Goal: Communication & Community: Participate in discussion

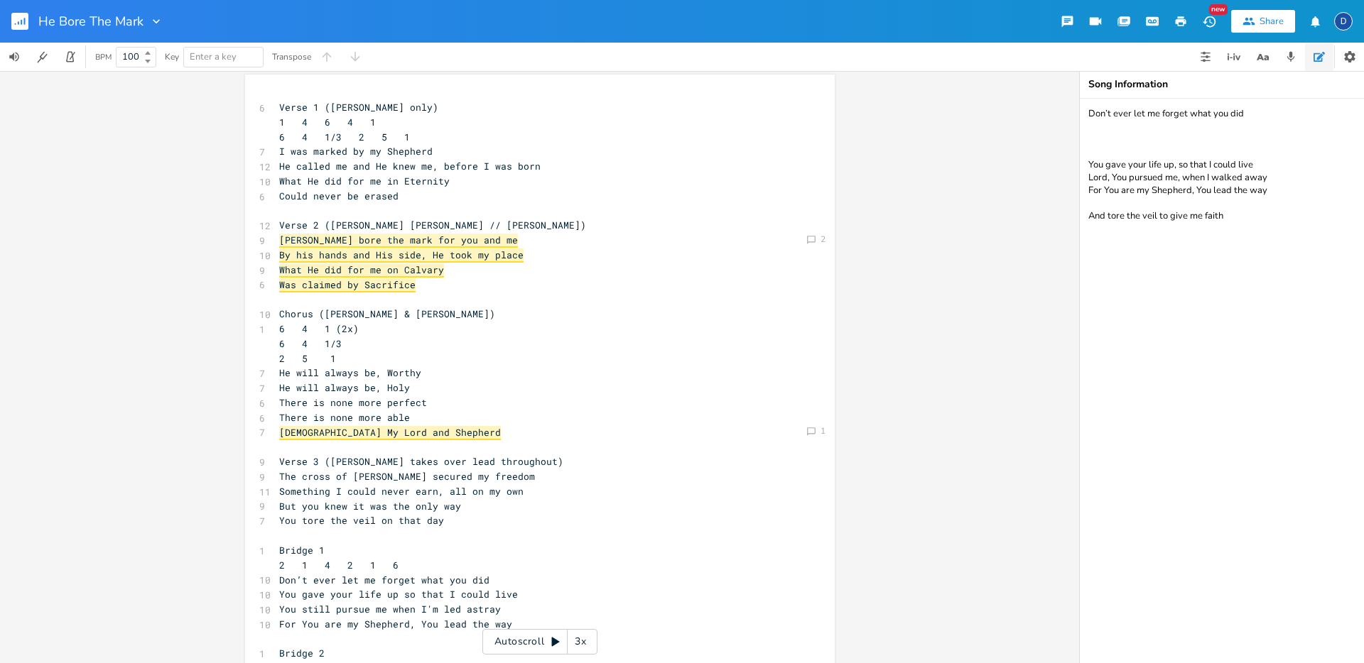
scroll to position [2, 0]
click at [807, 245] on icon at bounding box center [811, 243] width 9 height 9
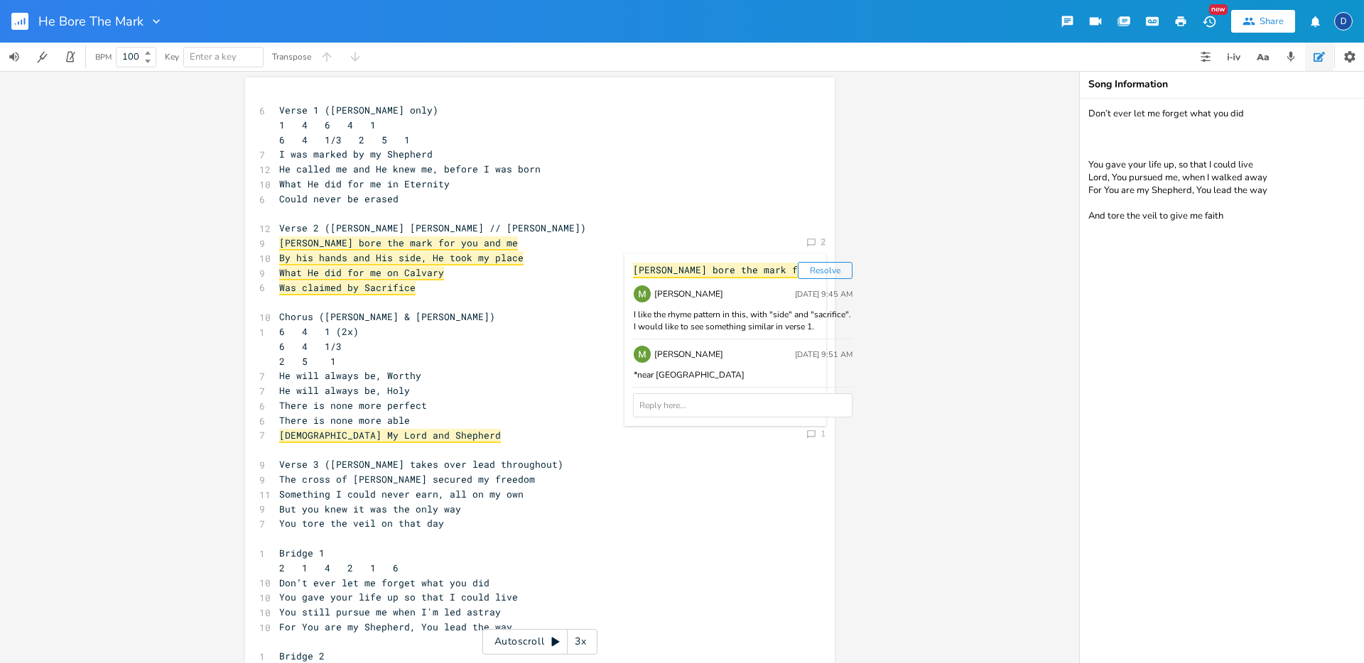
click at [798, 272] on button "Resolve" at bounding box center [825, 270] width 55 height 17
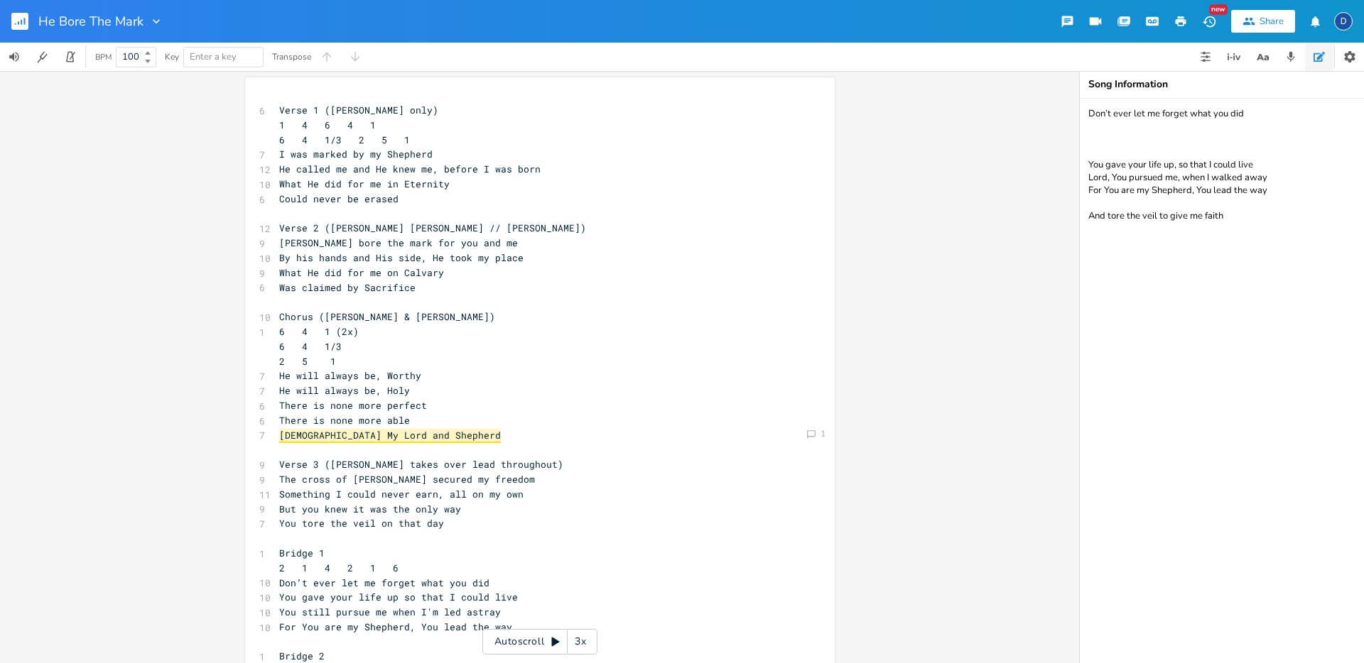
scroll to position [0, 0]
click at [1205, 62] on button "button" at bounding box center [1205, 57] width 28 height 28
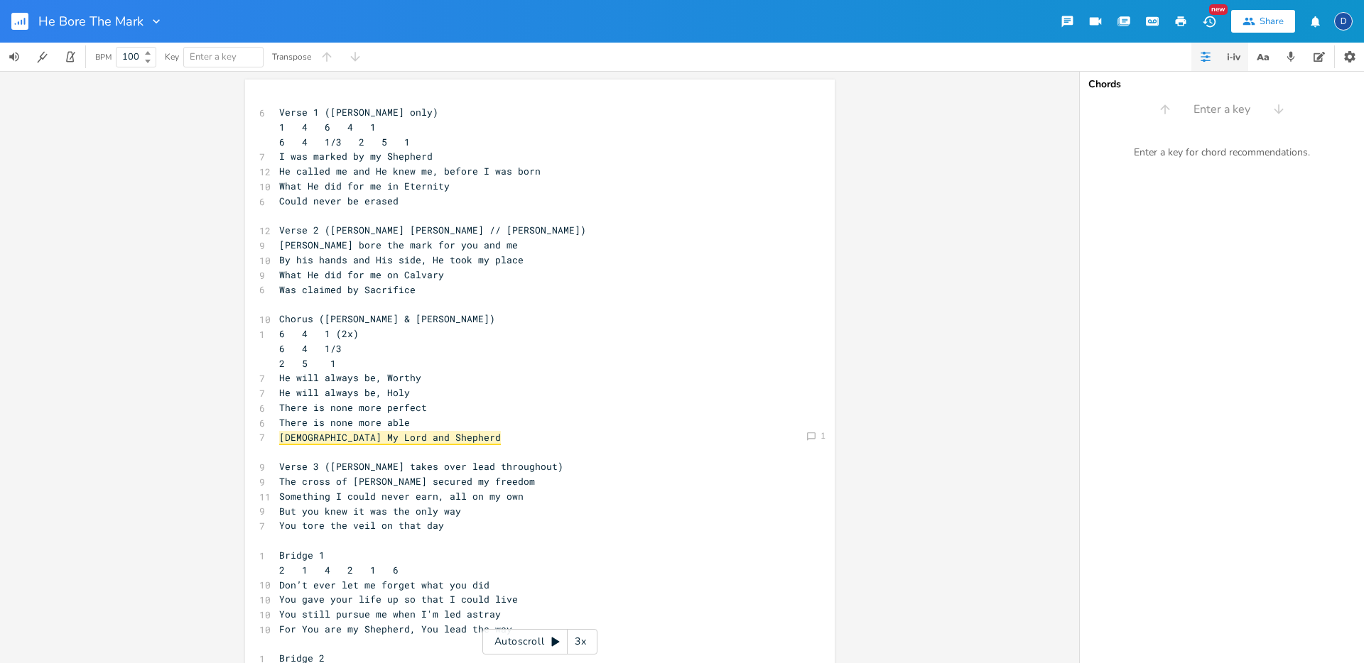
click at [1233, 58] on icon "button" at bounding box center [1233, 56] width 1 height 6
click at [1214, 57] on button "button" at bounding box center [1205, 57] width 28 height 28
click at [835, 270] on div "Comment 1 Comment 1 6 Verse 1 ([PERSON_NAME] only) 1 4 6 4 1 6 4 1/3 2 5 1 7 I …" at bounding box center [539, 367] width 1079 height 592
type textarea "e on Calvary Was claimed by Sacrifice"
drag, startPoint x: 425, startPoint y: 292, endPoint x: 369, endPoint y: 281, distance: 57.1
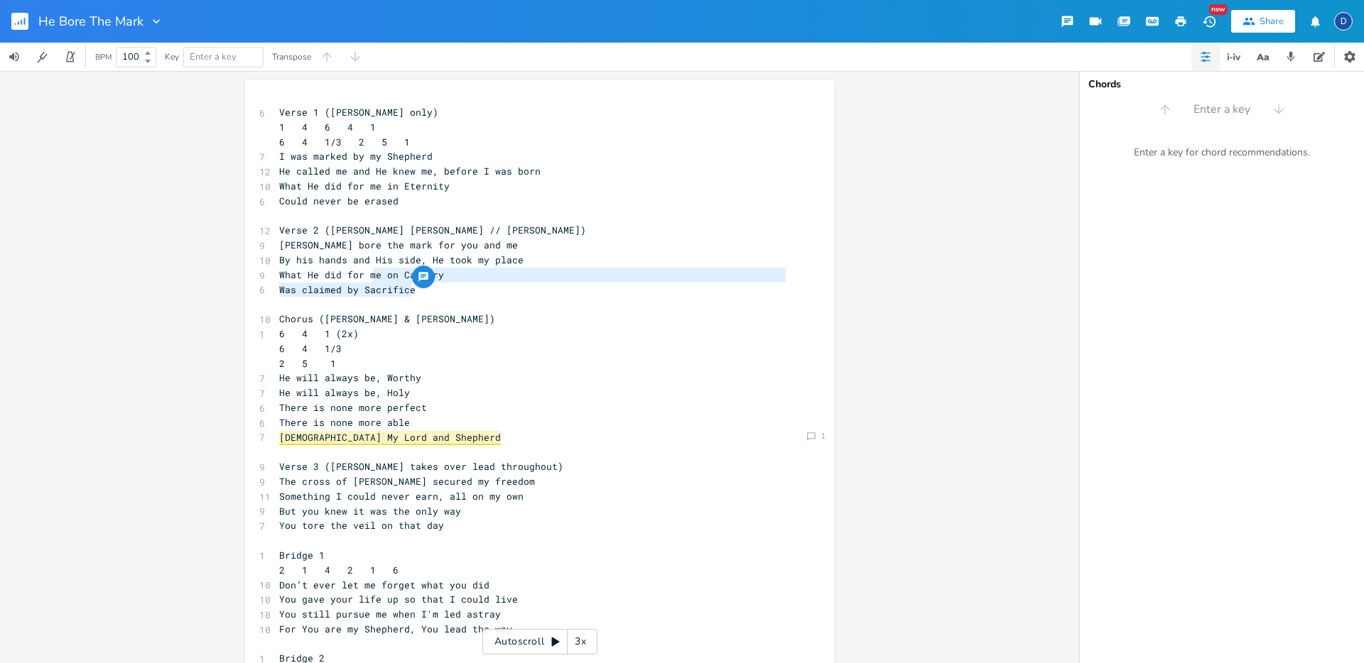
click at [369, 283] on pre "Was claimed by Sacrifice" at bounding box center [532, 290] width 513 height 15
click at [387, 205] on span "Could never be erased" at bounding box center [338, 201] width 119 height 13
type textarea "Could never be erased"
drag, startPoint x: 397, startPoint y: 205, endPoint x: 273, endPoint y: 201, distance: 123.6
click at [276, 201] on pre "Could never be erased" at bounding box center [532, 201] width 513 height 15
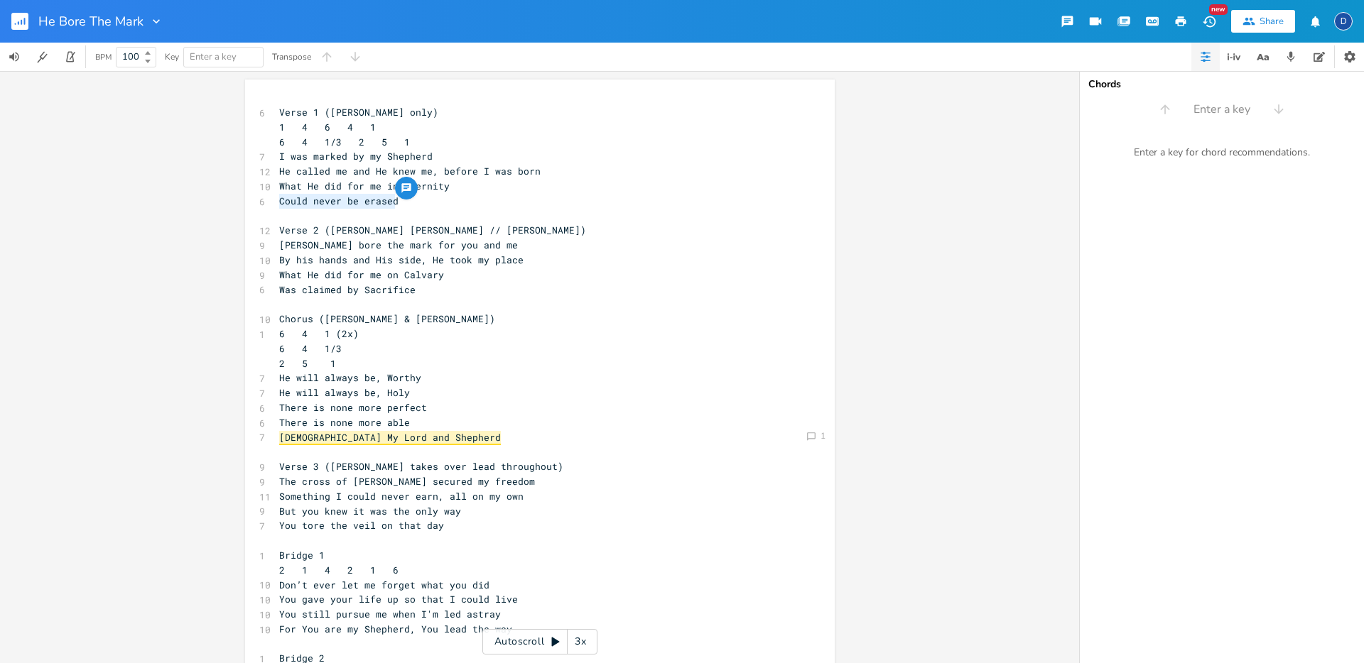
click at [408, 193] on div "button" at bounding box center [406, 188] width 23 height 23
drag, startPoint x: 501, startPoint y: 241, endPoint x: 445, endPoint y: 224, distance: 58.4
click at [445, 224] on textarea "We considered this rhyming idea, but we couldn't find a strong enough statement…" at bounding box center [480, 228] width 142 height 36
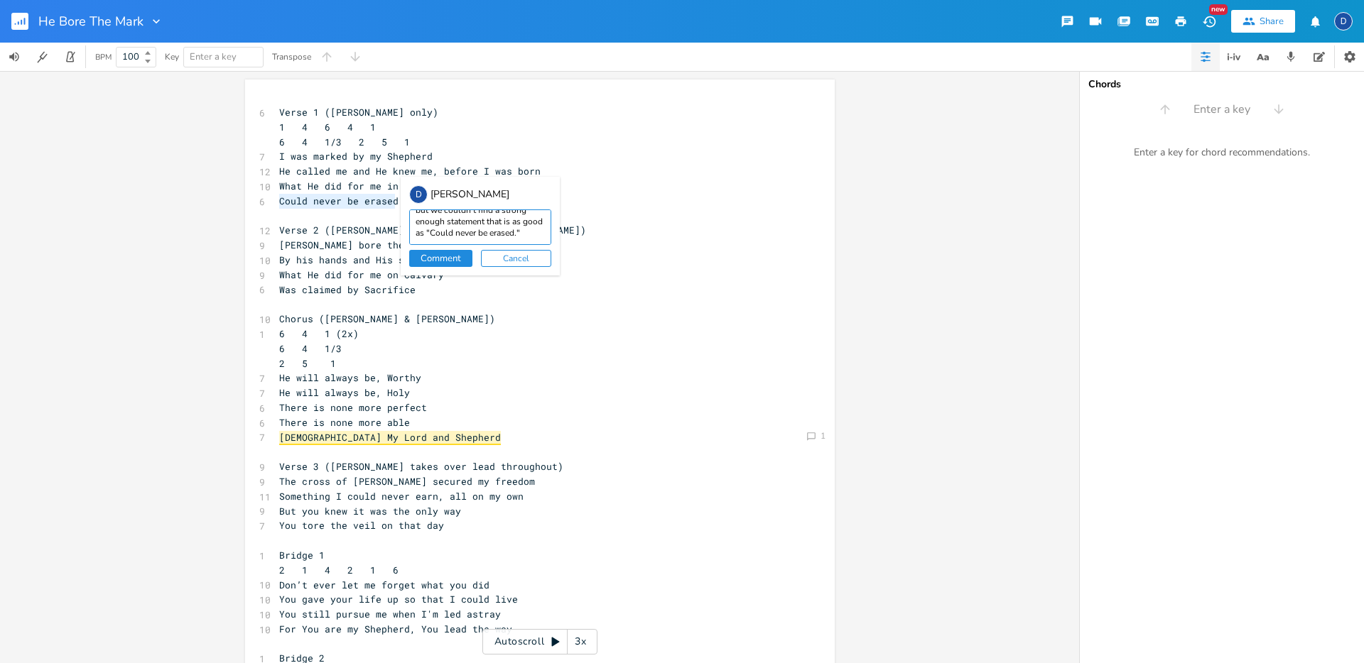
type textarea "We considered this rhyming idea, but we couldn't find a strong enough statement…"
click at [441, 255] on button "Comment" at bounding box center [440, 258] width 63 height 17
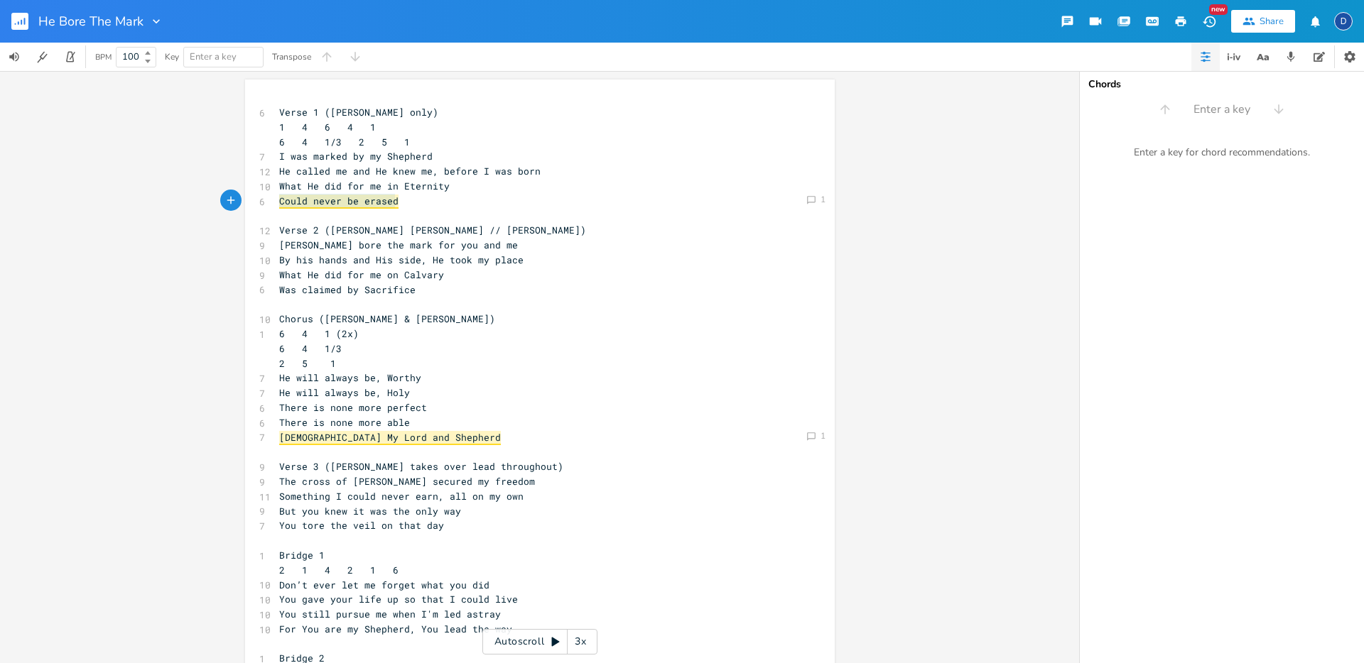
click at [455, 283] on pre "Was claimed by Sacrifice" at bounding box center [532, 290] width 513 height 15
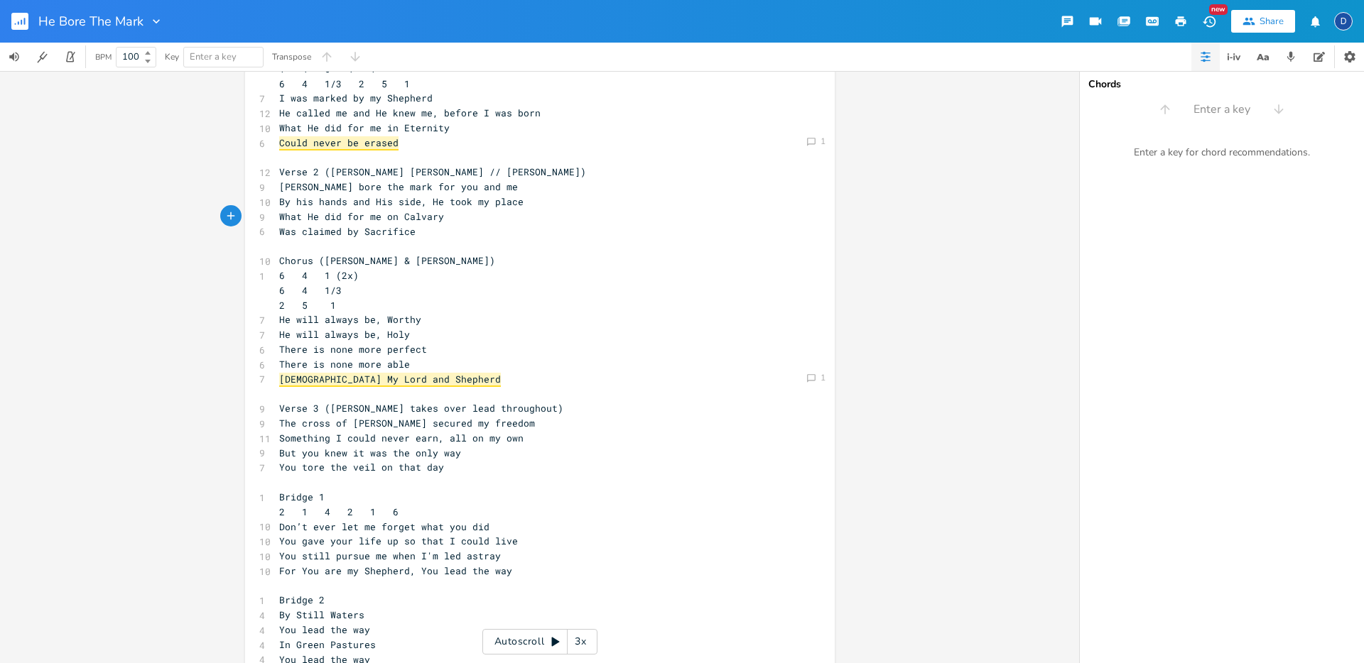
scroll to position [79, 0]
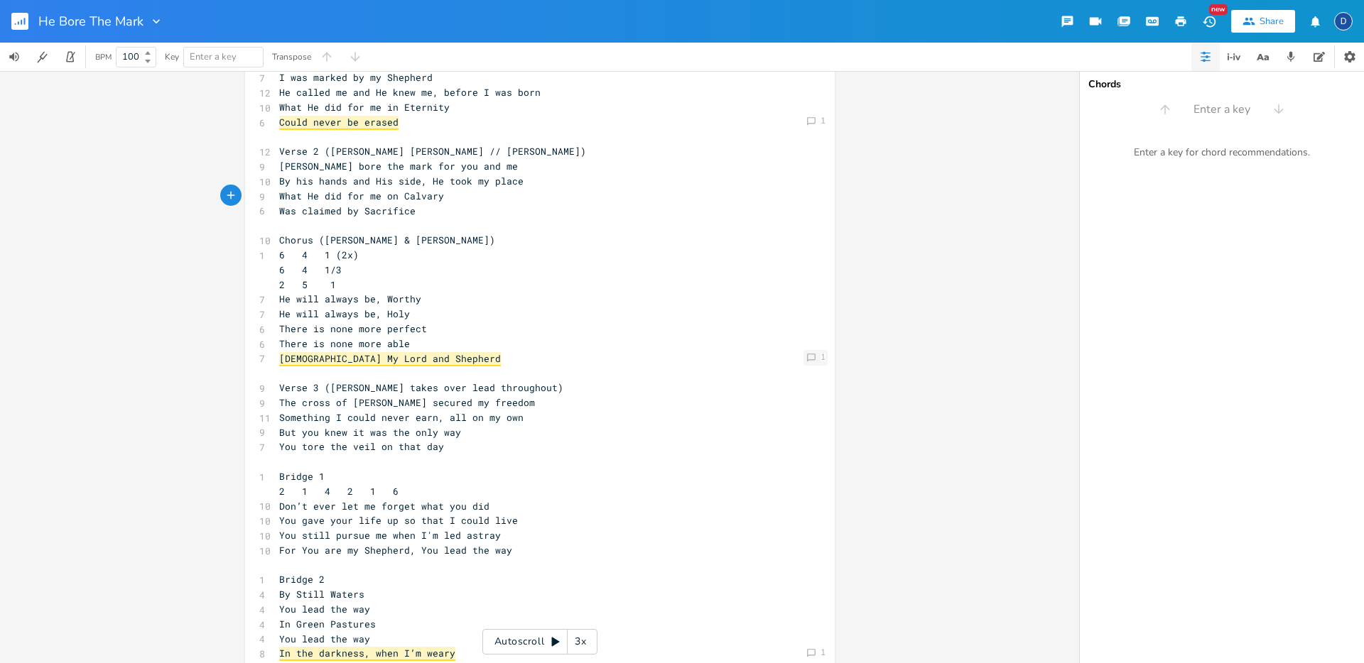
click at [813, 356] on div "Comment 1" at bounding box center [815, 358] width 24 height 16
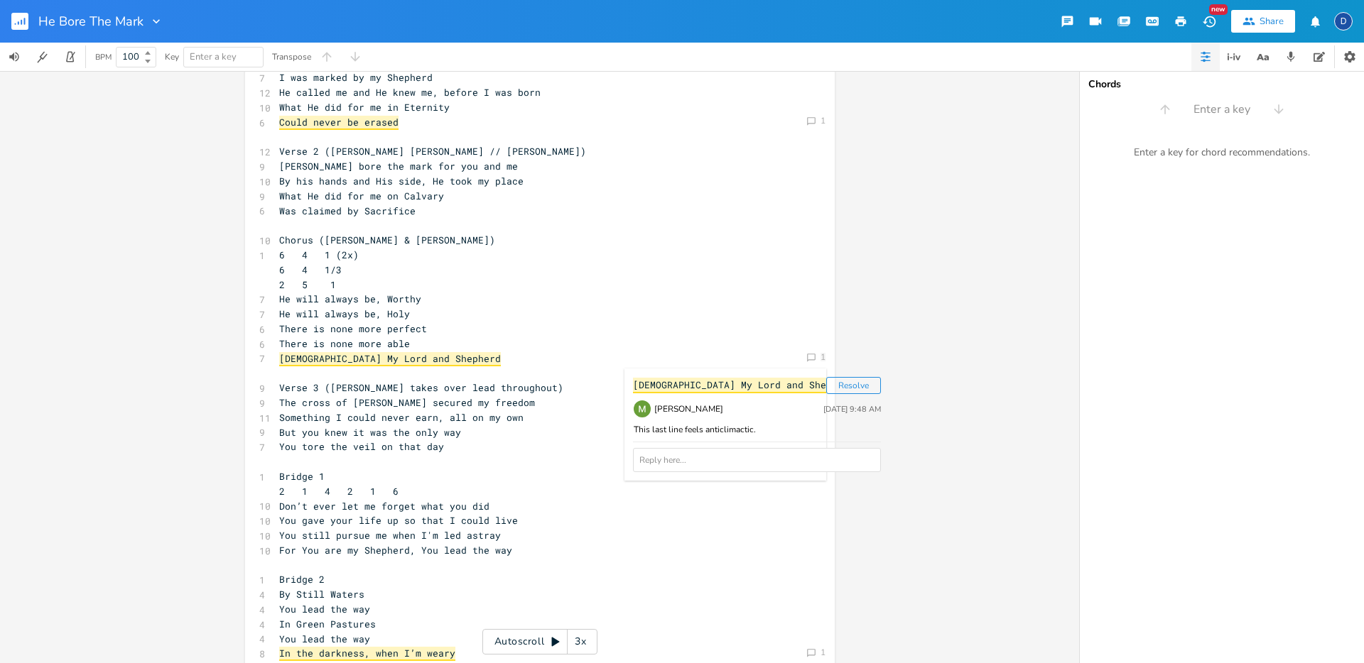
click at [826, 388] on button "Resolve" at bounding box center [853, 385] width 55 height 17
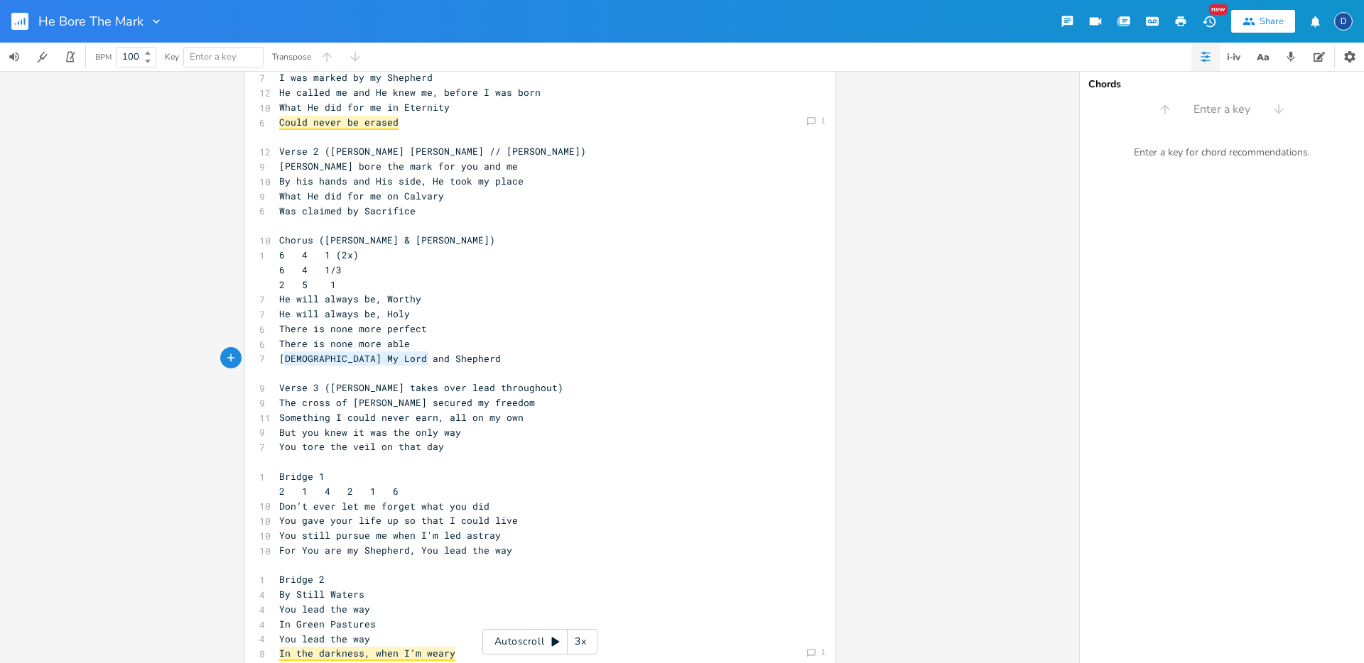
type textarea "[DEMOGRAPHIC_DATA] My Lord and Shepherd"
drag, startPoint x: 429, startPoint y: 359, endPoint x: 276, endPoint y: 360, distance: 152.7
click at [276, 360] on pre "[DEMOGRAPHIC_DATA] My Lord and Shepherd" at bounding box center [532, 359] width 513 height 15
click at [447, 345] on pre "There is none more able" at bounding box center [532, 344] width 513 height 15
type textarea "[DEMOGRAPHIC_DATA] My Lord and Shepherd"
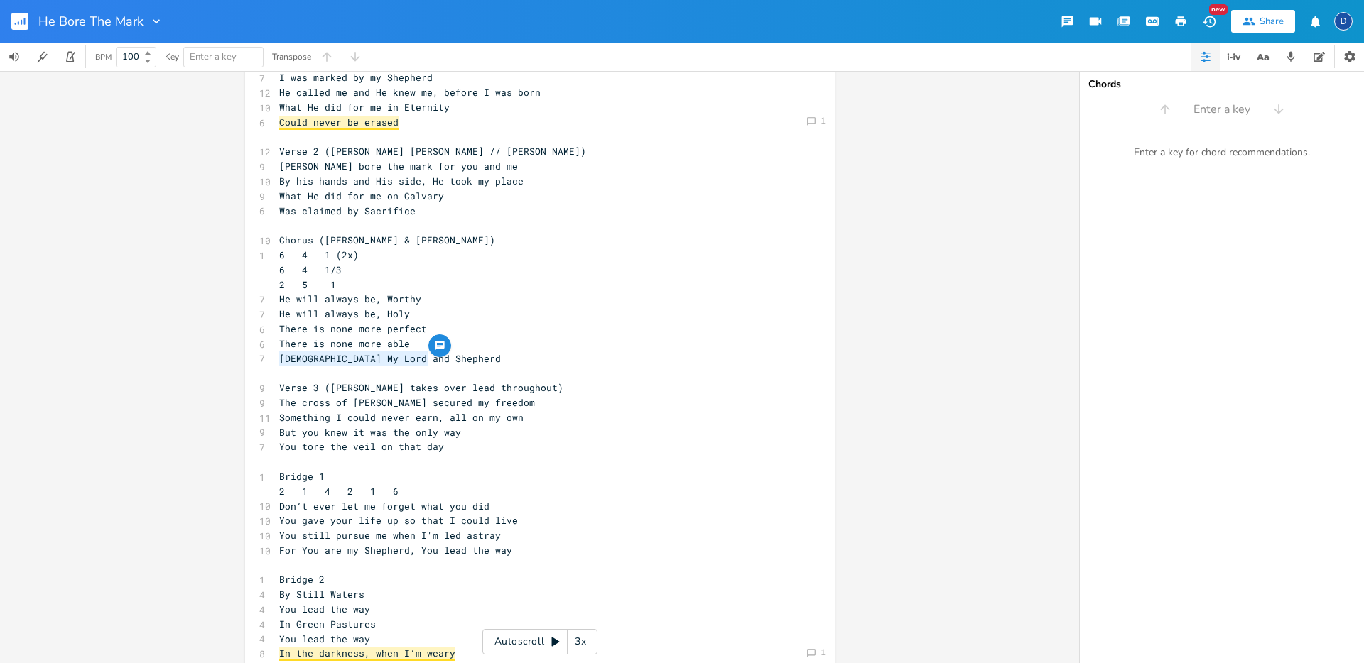
drag, startPoint x: 396, startPoint y: 363, endPoint x: 275, endPoint y: 360, distance: 121.5
click at [276, 360] on pre "[DEMOGRAPHIC_DATA] My Lord and Shepherd" at bounding box center [532, 359] width 513 height 15
click at [446, 347] on div "button" at bounding box center [439, 346] width 23 height 23
click at [553, 386] on textarea "[DEMOGRAPHIC_DATA] 23 is the purpose for this song, so although it might feel l…" at bounding box center [513, 385] width 142 height 36
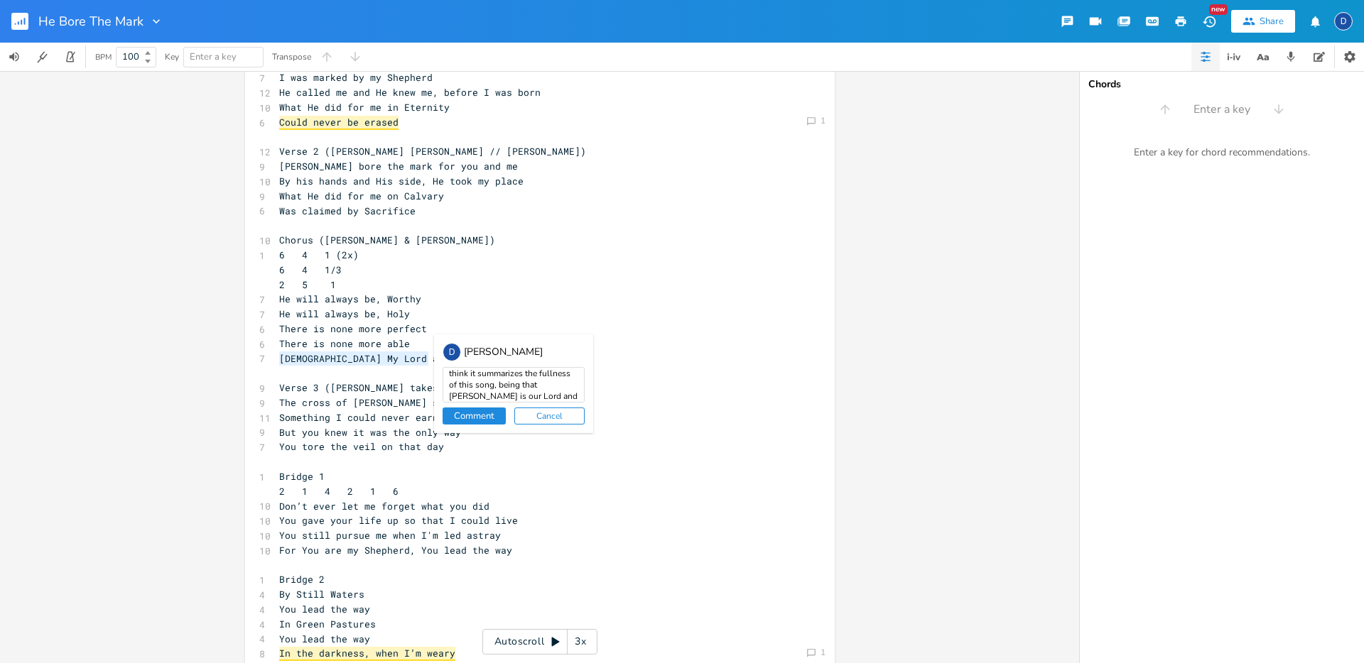
type textarea "[DEMOGRAPHIC_DATA] 23 is the purpose for this song, so although it might feel l…"
click at [477, 416] on button "Comment" at bounding box center [473, 416] width 63 height 17
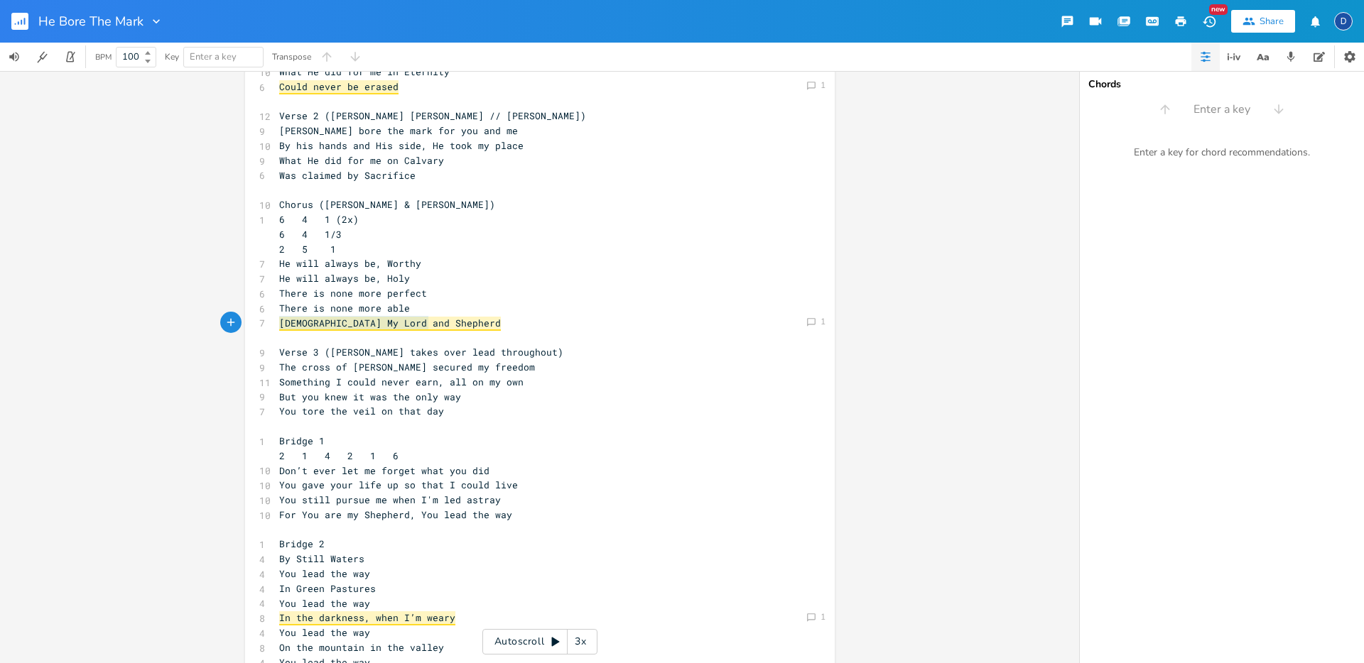
scroll to position [117, 0]
drag, startPoint x: 437, startPoint y: 410, endPoint x: 376, endPoint y: 411, distance: 61.1
click at [376, 411] on pre "You tore the veil on that day" at bounding box center [532, 408] width 513 height 15
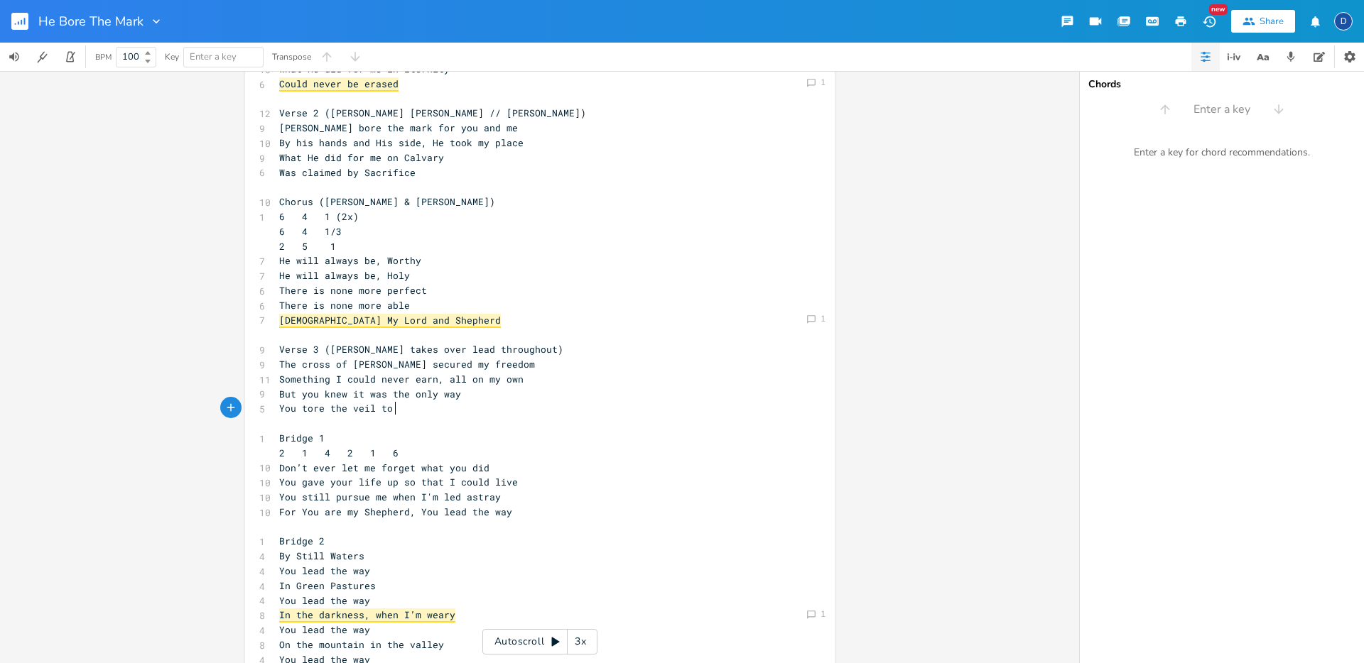
type textarea "to ge"
type textarea "ive me tf"
type textarea "faith"
drag, startPoint x: 492, startPoint y: 416, endPoint x: 274, endPoint y: 411, distance: 218.1
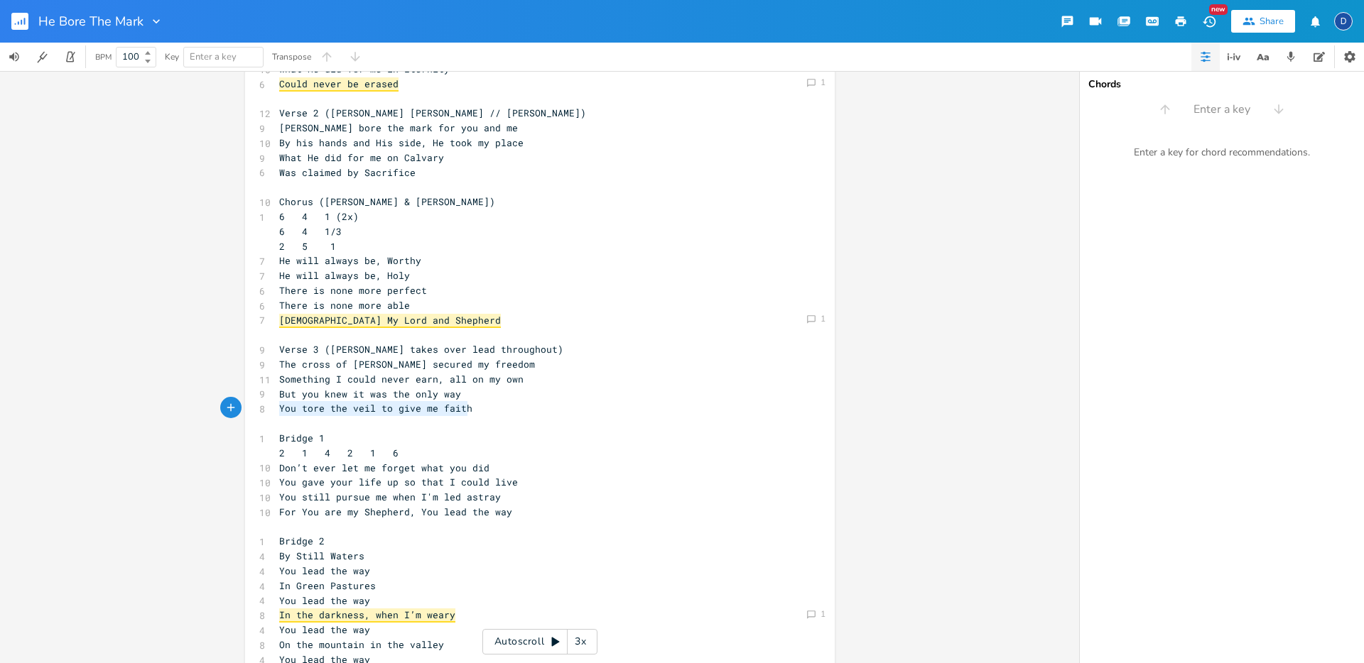
click at [276, 411] on div "6 Verse 1 ([PERSON_NAME] only) 1 4 6 4 1 6 4 1/3 2 5 1 7 I was marked by my She…" at bounding box center [532, 335] width 513 height 694
type textarea "You tore the veil to give me faith"
click at [474, 399] on icon "button" at bounding box center [478, 395] width 9 height 9
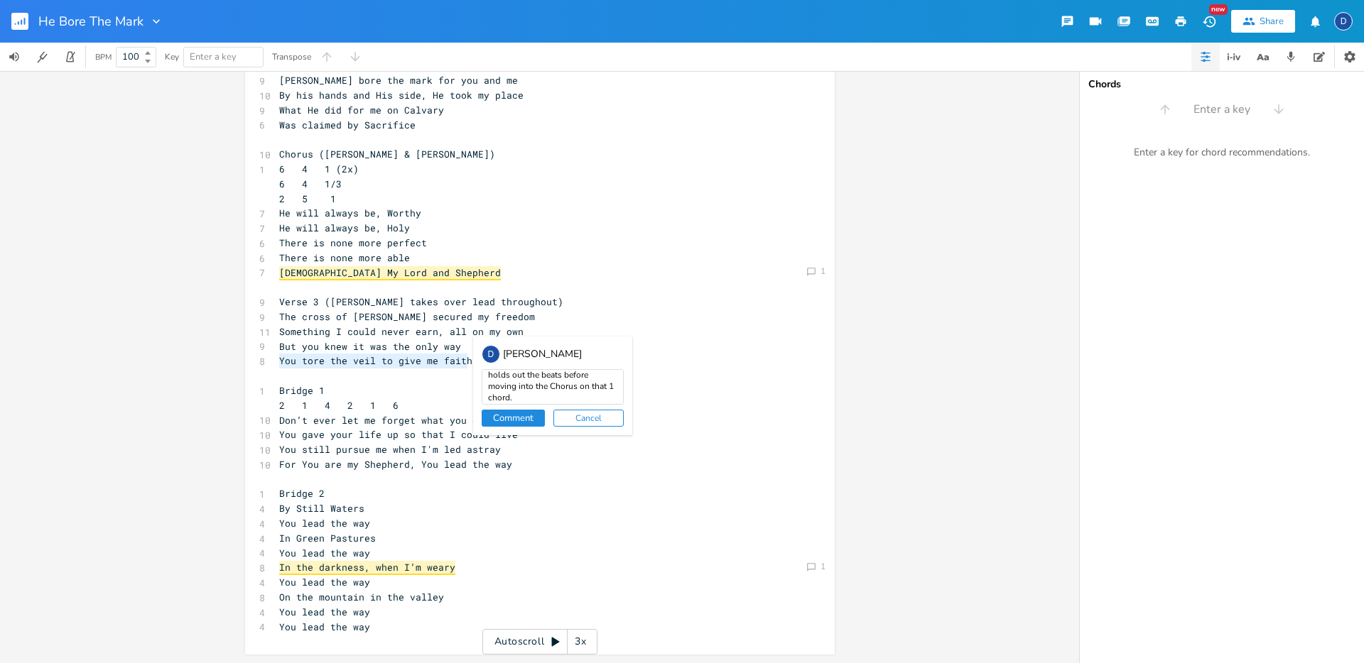
type textarea "We took a look at this line again, but we really liked how strong this line is,…"
click at [518, 425] on button "Comment" at bounding box center [513, 418] width 63 height 17
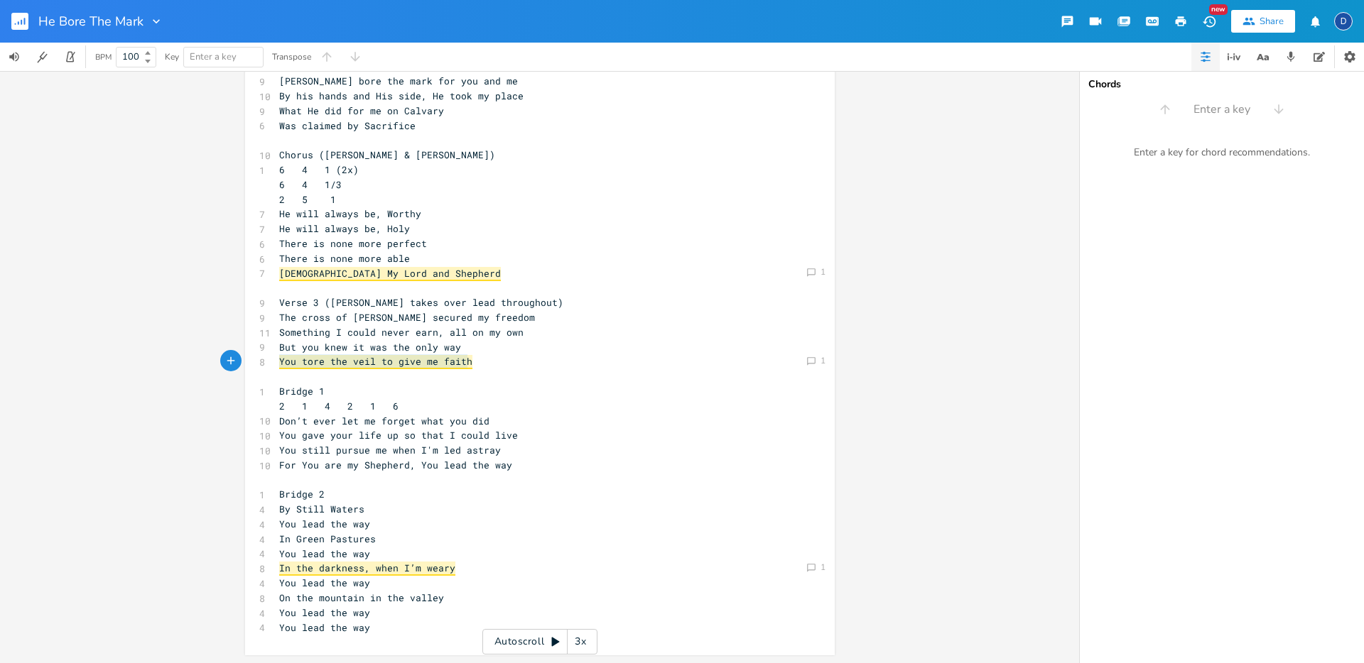
scroll to position [165, 0]
click at [521, 476] on pre "​" at bounding box center [532, 479] width 513 height 15
type textarea "'m led astray"
drag, startPoint x: 501, startPoint y: 452, endPoint x: 420, endPoint y: 452, distance: 80.3
click at [420, 452] on pre "You still pursue me when I'm led astray" at bounding box center [532, 449] width 513 height 15
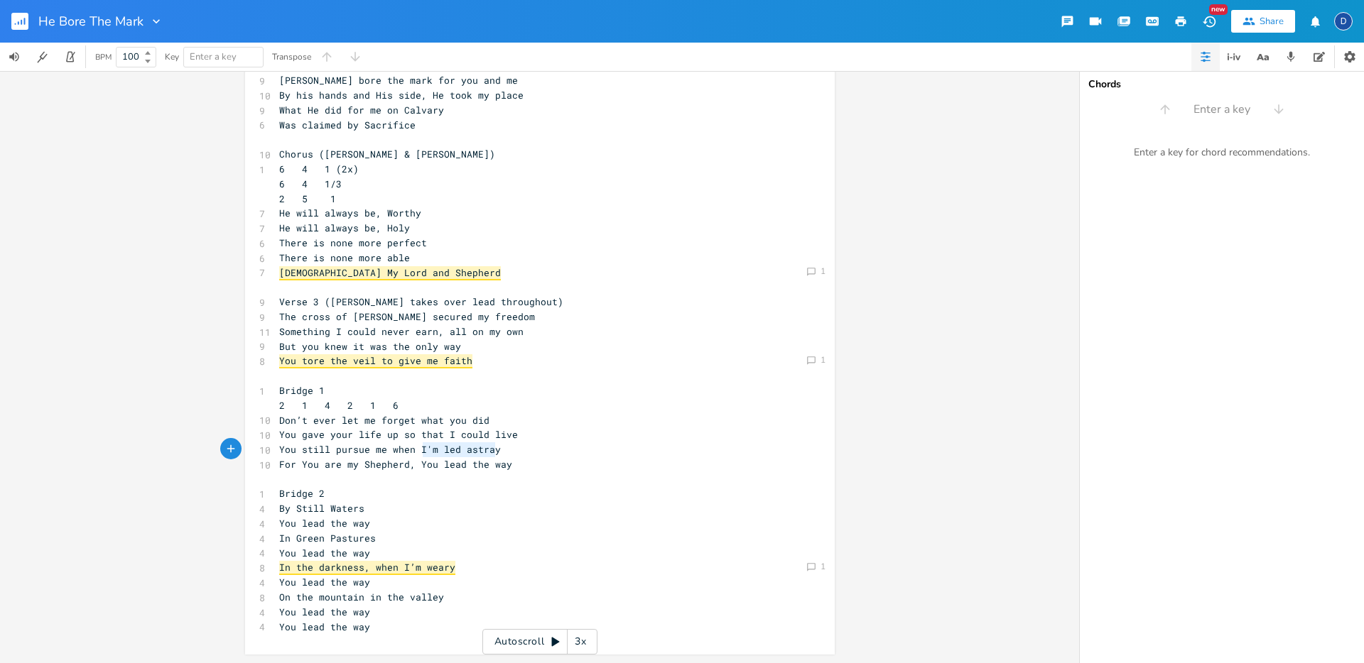
click at [478, 435] on span "You gave your life up so that I could live" at bounding box center [398, 434] width 239 height 13
click at [512, 433] on pre "You gave your life up so that I could live" at bounding box center [532, 435] width 513 height 15
drag, startPoint x: 514, startPoint y: 434, endPoint x: 294, endPoint y: 440, distance: 220.3
click at [294, 440] on pre "You gave your life up so that I could live" at bounding box center [532, 435] width 513 height 15
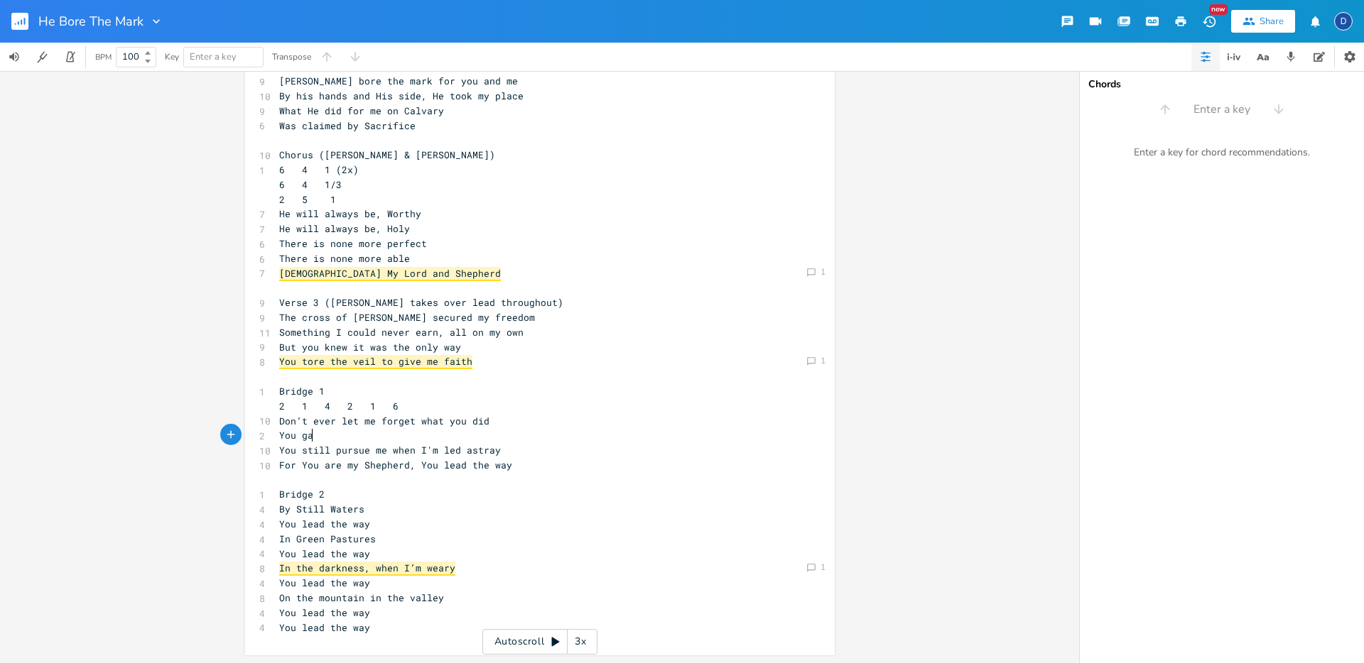
type textarea "game"
type textarea "ve me life, so t"
type textarea "I could lliv"
type textarea "ive"
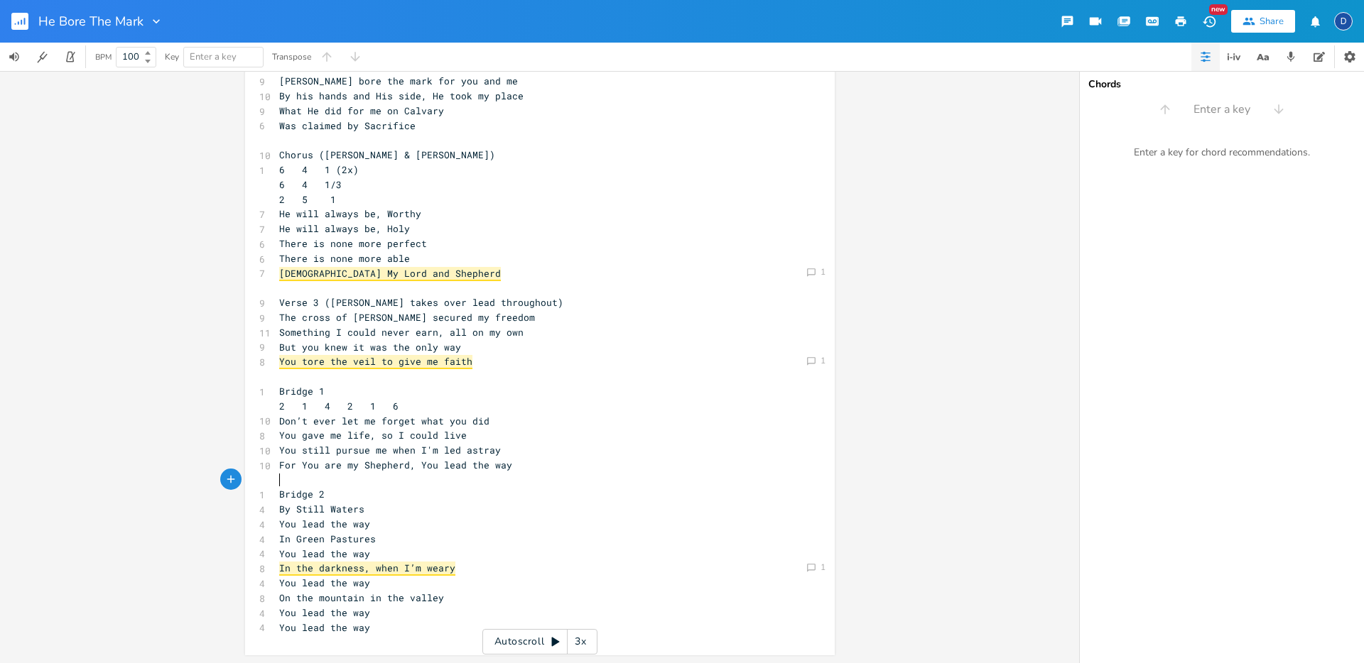
click at [469, 479] on pre "​" at bounding box center [532, 480] width 513 height 15
click at [501, 476] on pre "​" at bounding box center [532, 480] width 513 height 15
drag, startPoint x: 498, startPoint y: 454, endPoint x: 385, endPoint y: 455, distance: 112.9
click at [385, 456] on pre "You still pursue me when I'm led astray" at bounding box center [532, 450] width 513 height 15
type textarea "when I'm led astray"
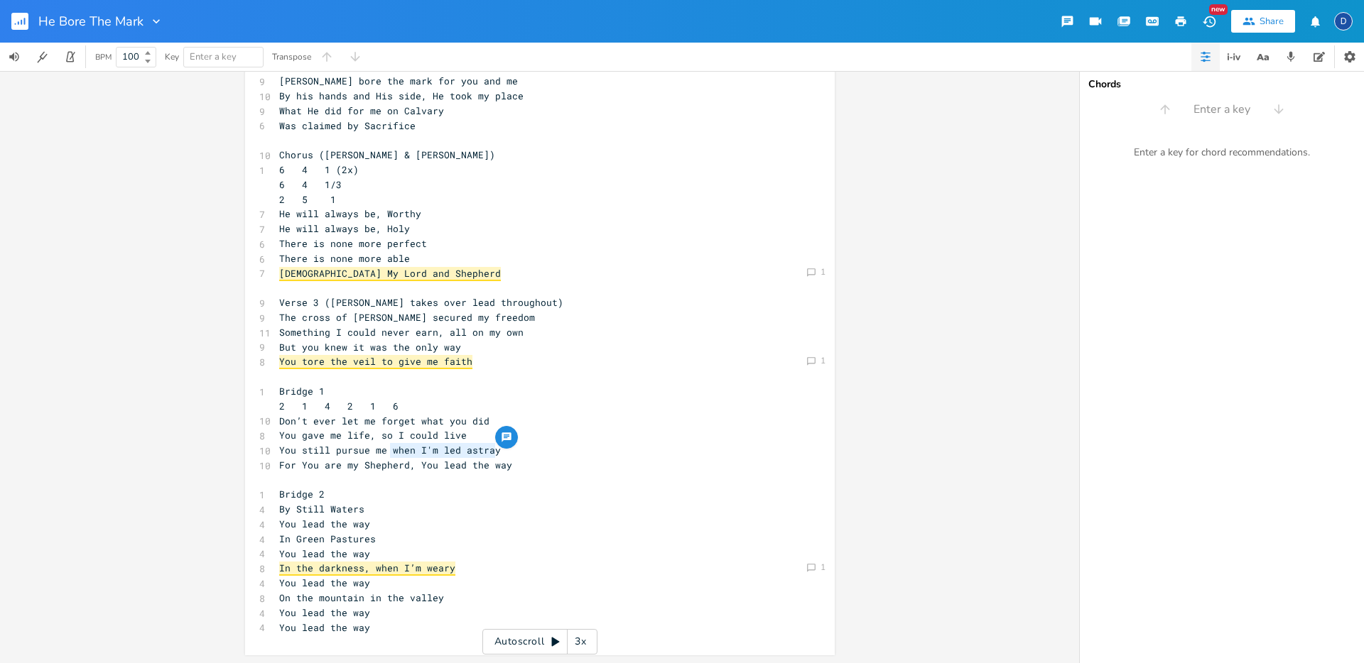
click at [492, 453] on pre "You still pursue me when I'm led astray" at bounding box center [532, 450] width 513 height 15
drag, startPoint x: 494, startPoint y: 452, endPoint x: 415, endPoint y: 452, distance: 79.5
click at [415, 452] on pre "You still pursue me when I'm led astray" at bounding box center [532, 450] width 513 height 15
type textarea "I lose my way"
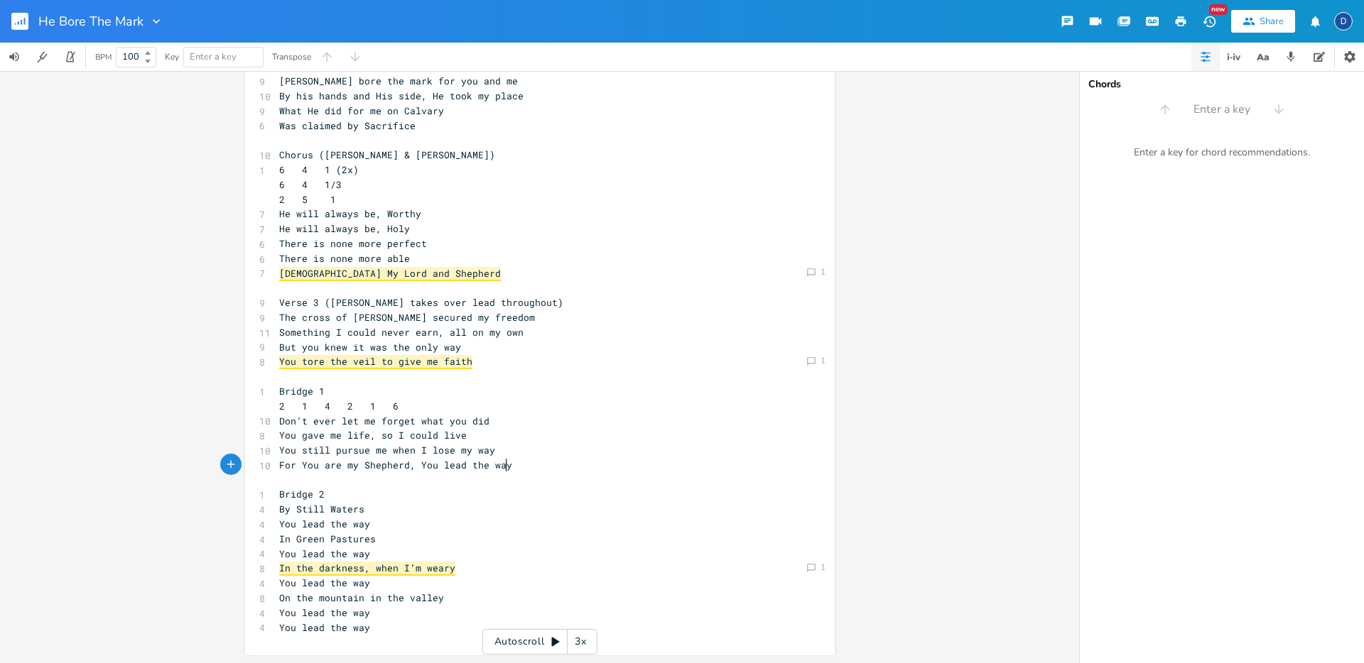
click at [551, 472] on pre "For You are my Shepherd, You lead the way" at bounding box center [532, 465] width 513 height 15
click at [538, 449] on pre "You still pursue me when I lose my way" at bounding box center [532, 450] width 513 height 15
click at [369, 434] on span "You gave me life, so I could live" at bounding box center [372, 435] width 187 height 13
type textarea ","
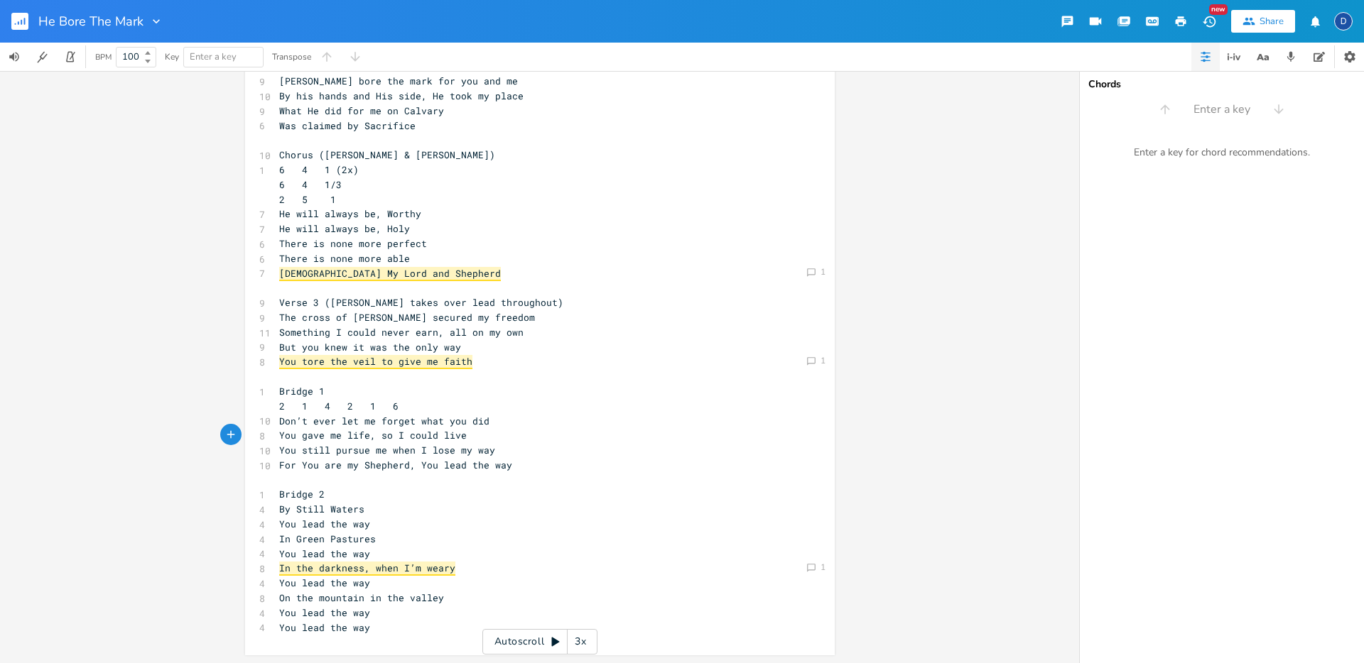
click at [518, 465] on pre "For You are my Shepherd, You lead the way" at bounding box center [532, 465] width 513 height 15
drag, startPoint x: 467, startPoint y: 437, endPoint x: 274, endPoint y: 436, distance: 193.2
click at [276, 436] on pre "You gave me life, so I could live" at bounding box center [532, 435] width 513 height 15
type textarea "You gave me life, so I could live"
click at [462, 421] on div "button" at bounding box center [473, 422] width 23 height 23
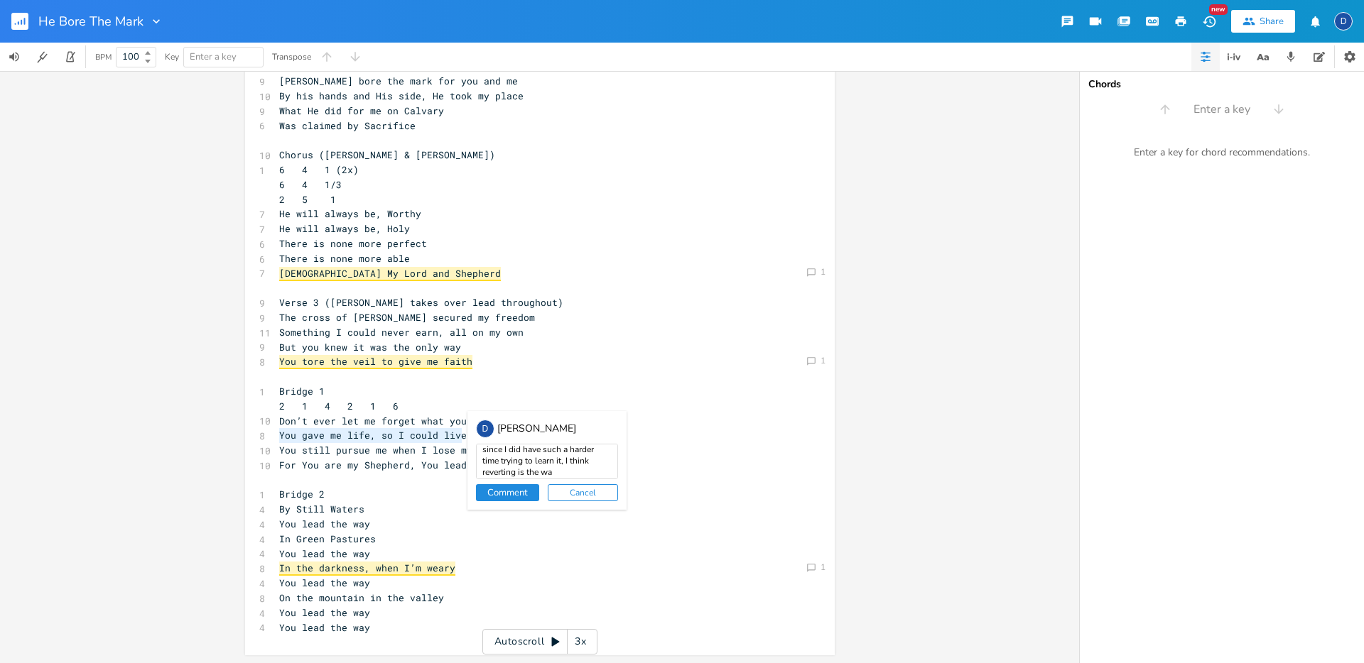
scroll to position [63, 0]
type textarea "This line I learned and memorized the way it was asked about, but [PERSON_NAME]…"
click at [518, 496] on button "Comment" at bounding box center [507, 492] width 63 height 17
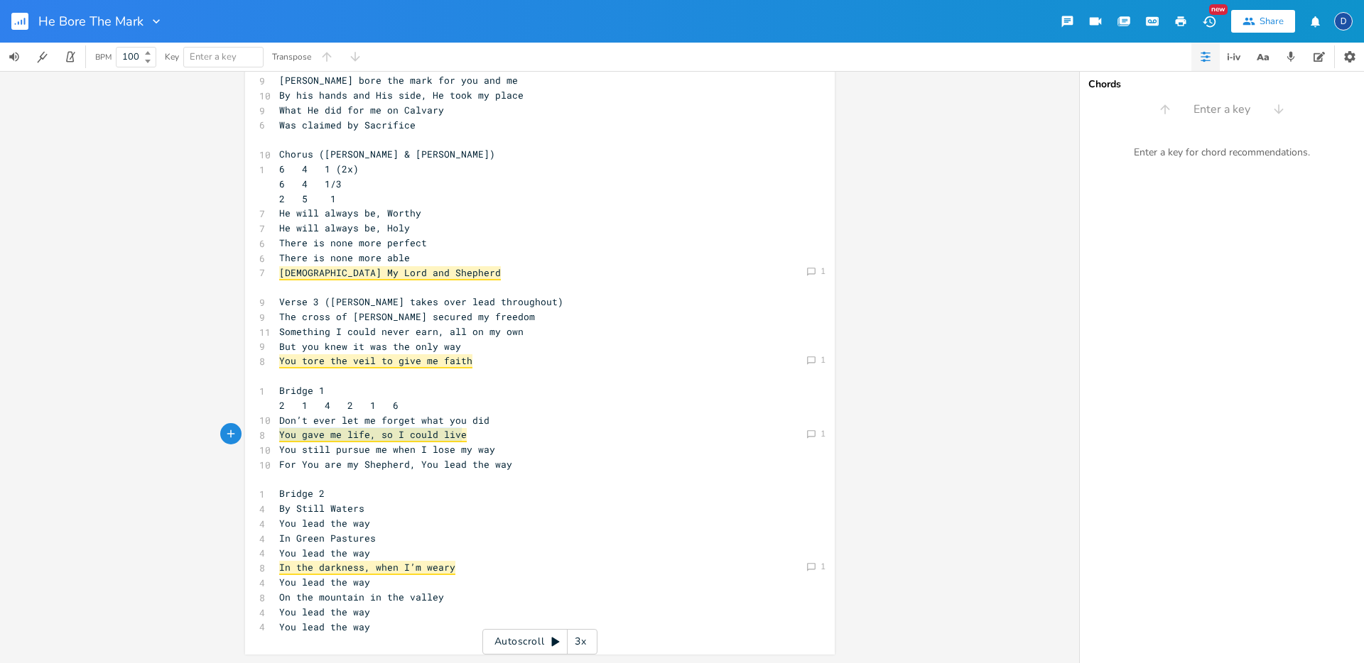
click at [460, 569] on pre "In the darkness, when I’m weary" at bounding box center [532, 567] width 513 height 15
click at [815, 563] on div "Comment 1" at bounding box center [815, 567] width 24 height 14
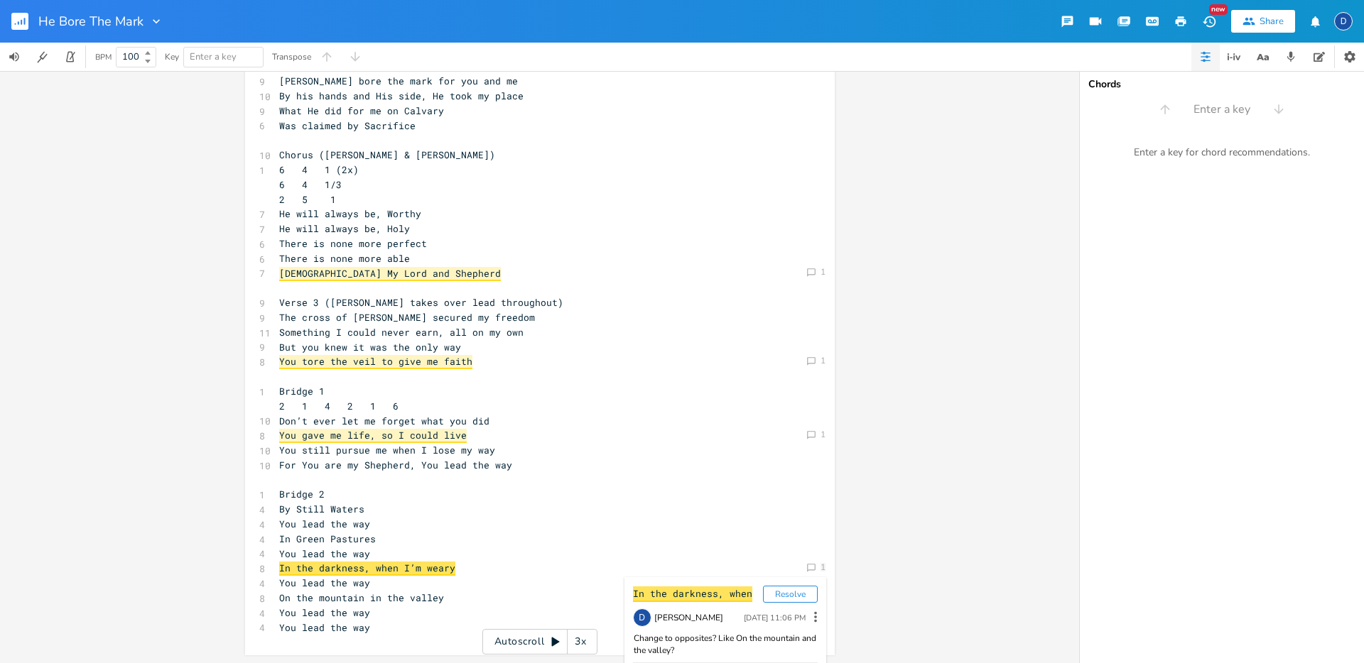
click at [785, 592] on button "Resolve" at bounding box center [790, 594] width 55 height 17
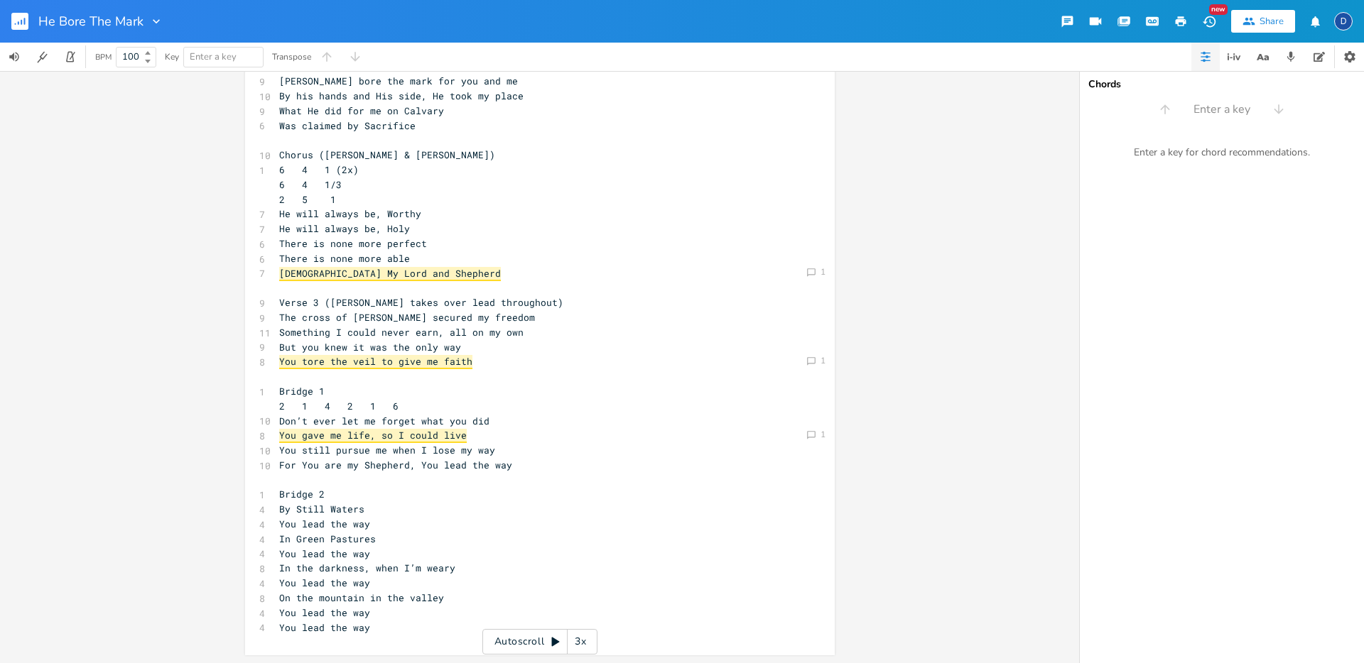
scroll to position [0, 0]
type textarea "In the darkness, when I’m weary"
drag, startPoint x: 457, startPoint y: 567, endPoint x: 263, endPoint y: 569, distance: 194.6
click at [263, 569] on div "In the darkness, when I’m weary xxxxxxxxxx 6 Verse 1 ([PERSON_NAME] only) 1 4 6…" at bounding box center [539, 285] width 589 height 740
click at [461, 555] on icon "button" at bounding box center [461, 555] width 9 height 9
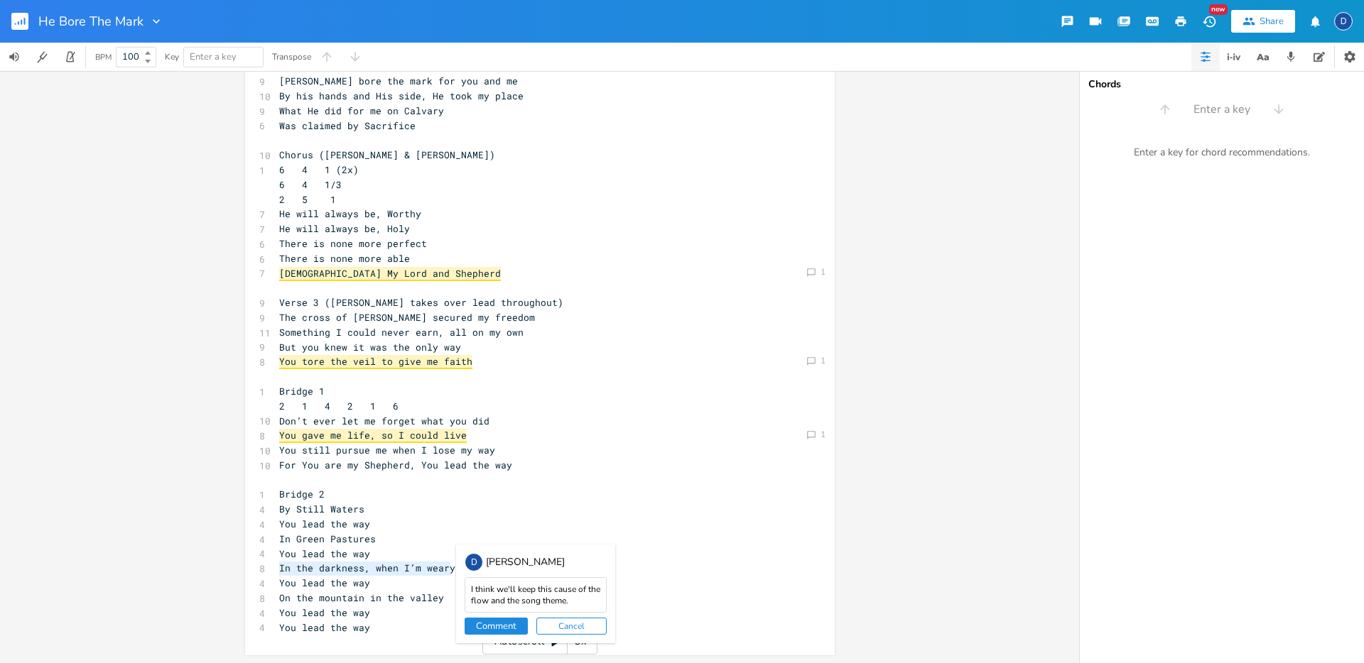
type textarea "I think we'll keep this cause of the flow and the song theme."
click at [504, 624] on button "Comment" at bounding box center [495, 626] width 63 height 17
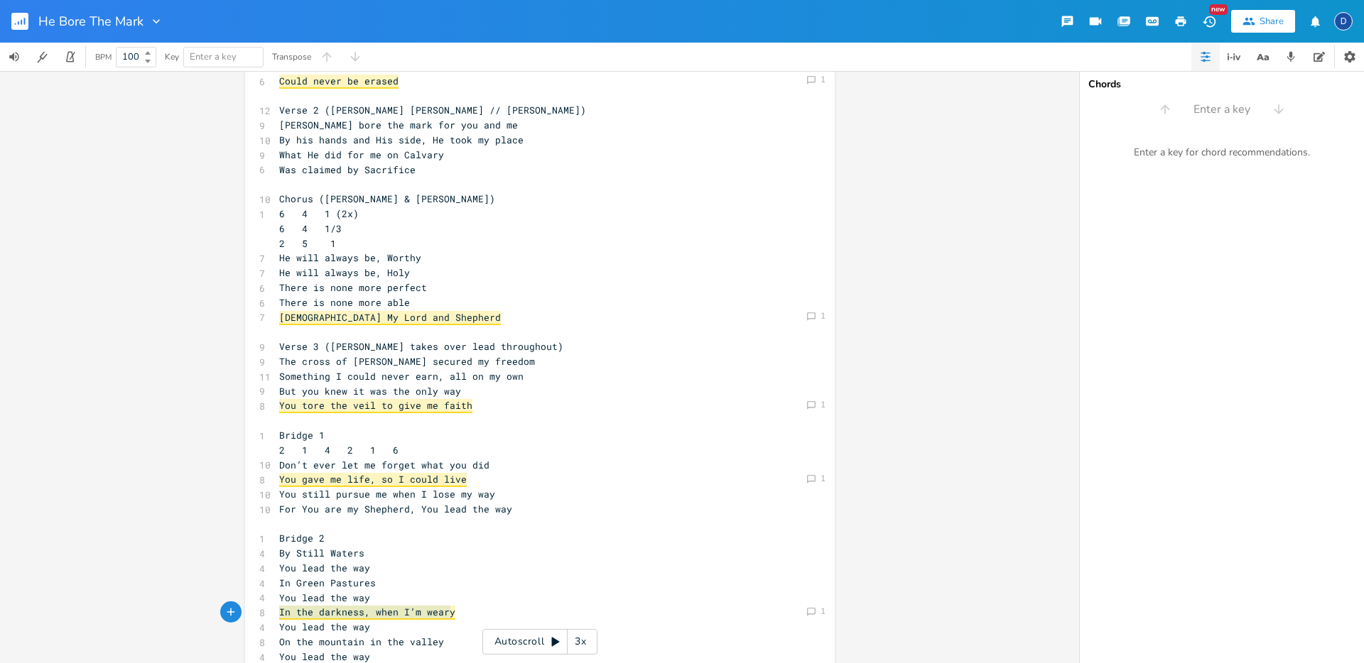
scroll to position [165, 0]
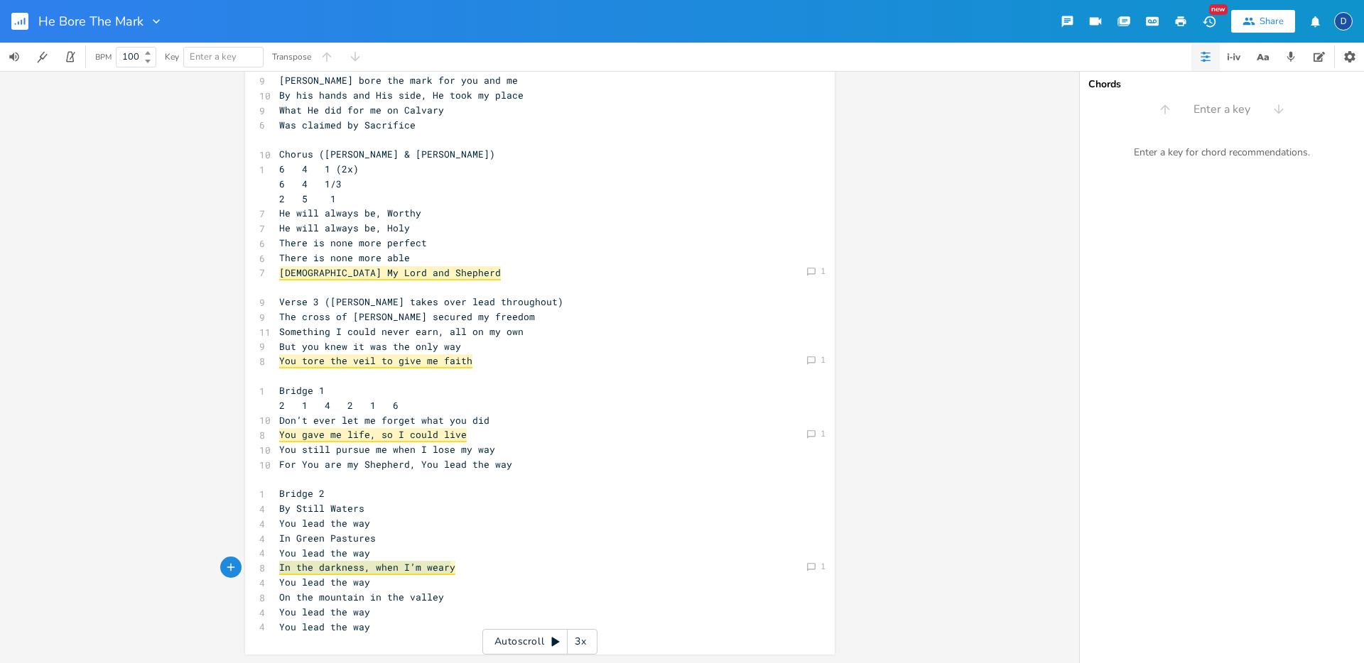
click at [455, 479] on pre "​" at bounding box center [532, 479] width 513 height 15
type textarea "You still pursue me when I lose my way"
drag, startPoint x: 497, startPoint y: 451, endPoint x: 273, endPoint y: 450, distance: 223.7
click at [276, 450] on pre "You still pursue me when I lose my way" at bounding box center [532, 449] width 513 height 15
click at [495, 440] on icon "button" at bounding box center [500, 436] width 11 height 11
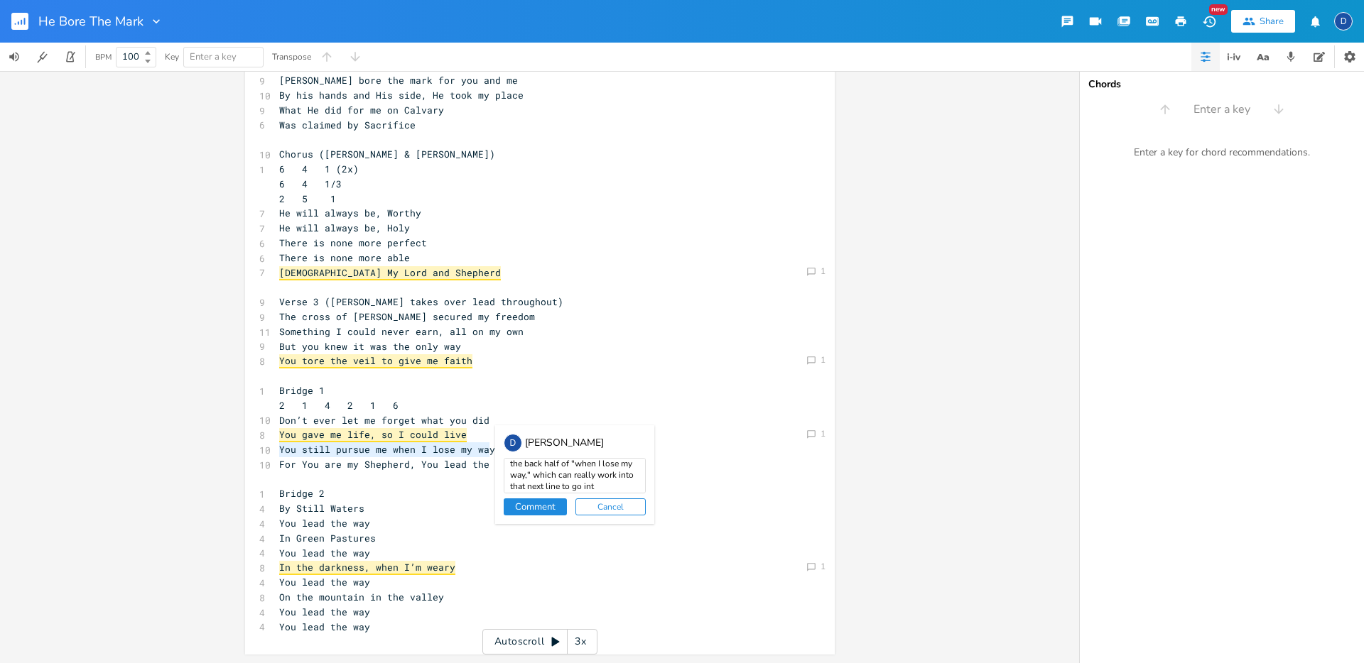
scroll to position [40, 0]
type textarea "We used your first half of this new Bridge idea, and then added the back half o…"
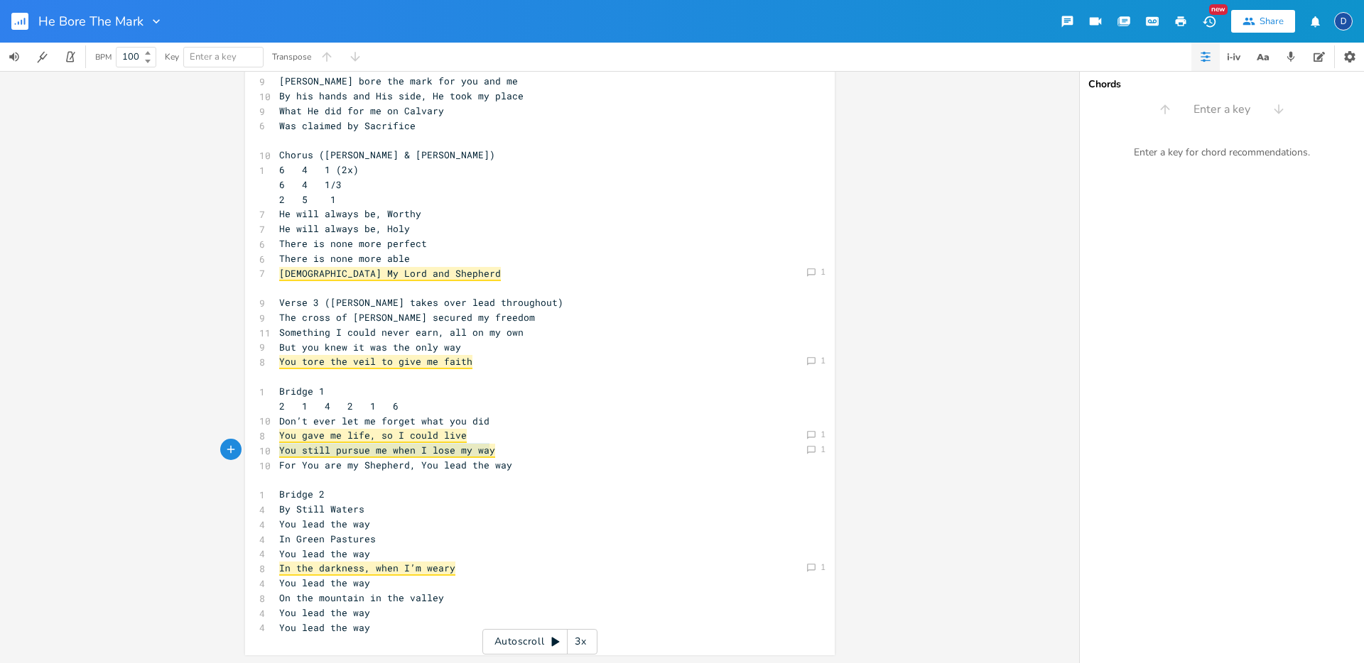
click at [325, 482] on pre "​" at bounding box center [532, 480] width 513 height 15
click at [230, 480] on icon "button" at bounding box center [230, 479] width 13 height 13
click at [220, 479] on div "button" at bounding box center [230, 479] width 21 height 21
type textarea "​"
click at [319, 482] on pre "​" at bounding box center [532, 480] width 513 height 15
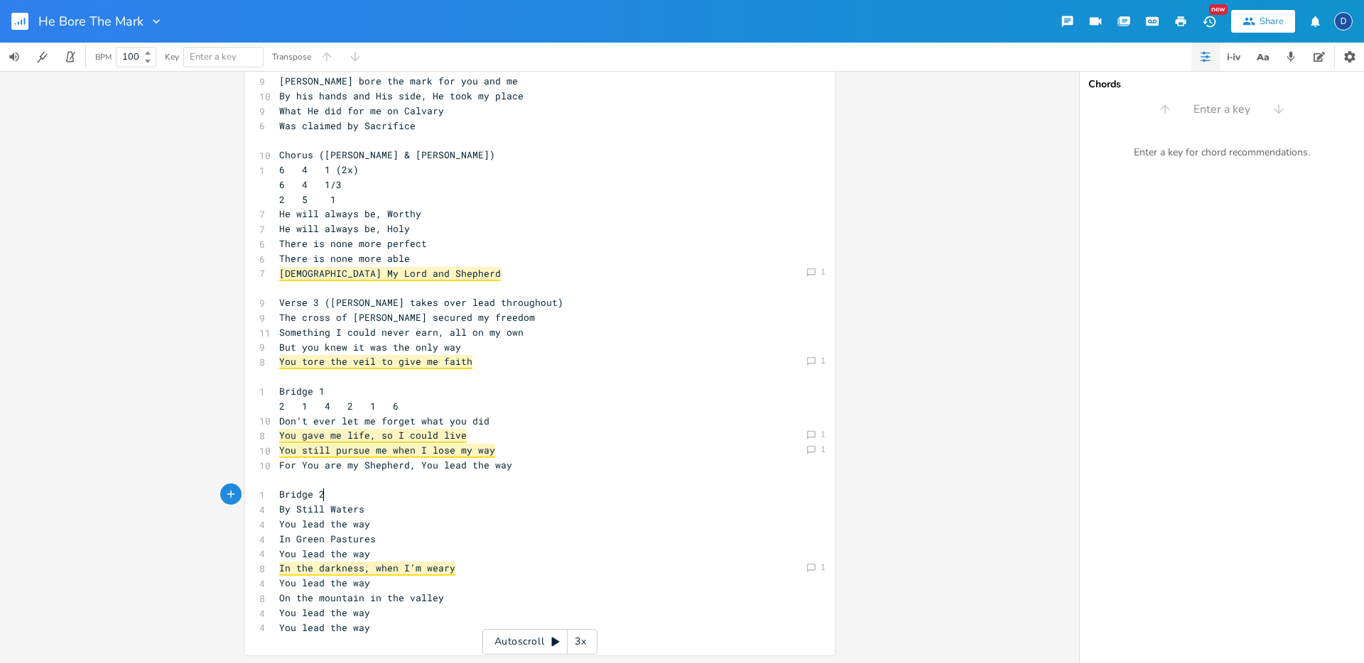
click at [317, 494] on span "Bridge 2" at bounding box center [301, 494] width 45 height 13
type textarea "2"
click at [317, 494] on span "Bridge 2" at bounding box center [301, 494] width 45 height 13
click at [308, 494] on span "Bridge 2" at bounding box center [301, 494] width 45 height 13
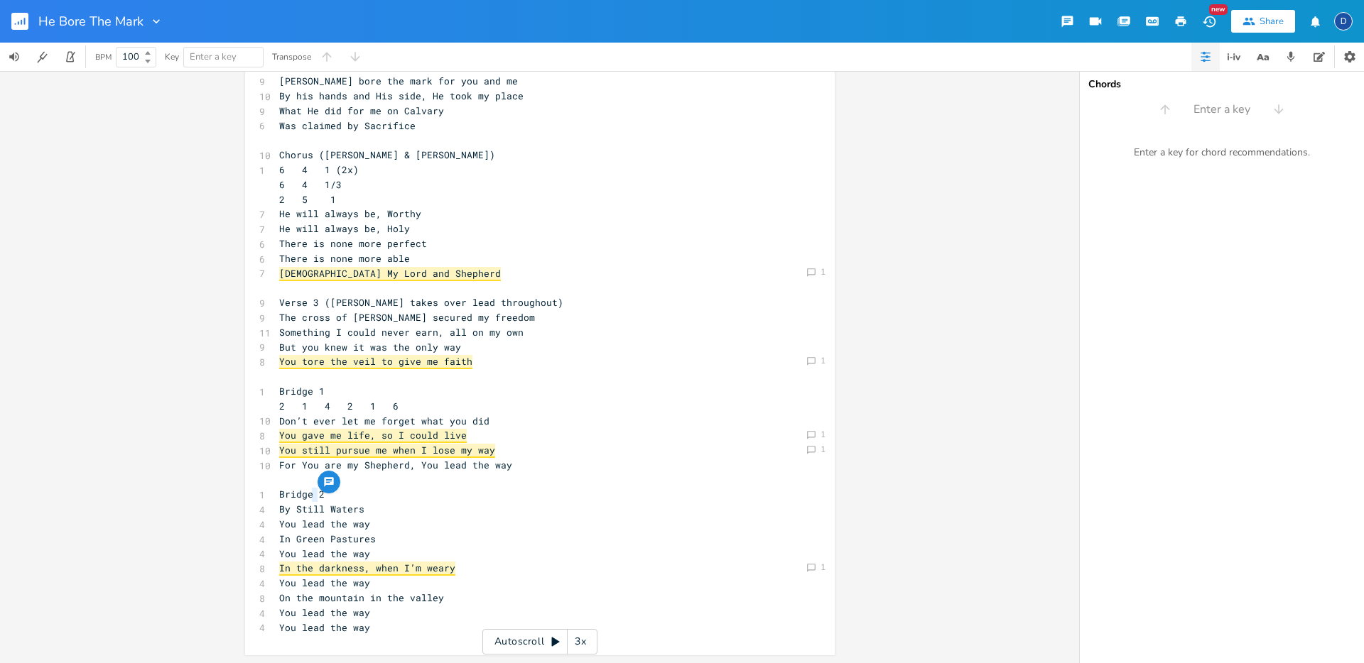
type textarea "Bridge 2"
click at [308, 494] on span "Bridge 2" at bounding box center [301, 494] width 45 height 13
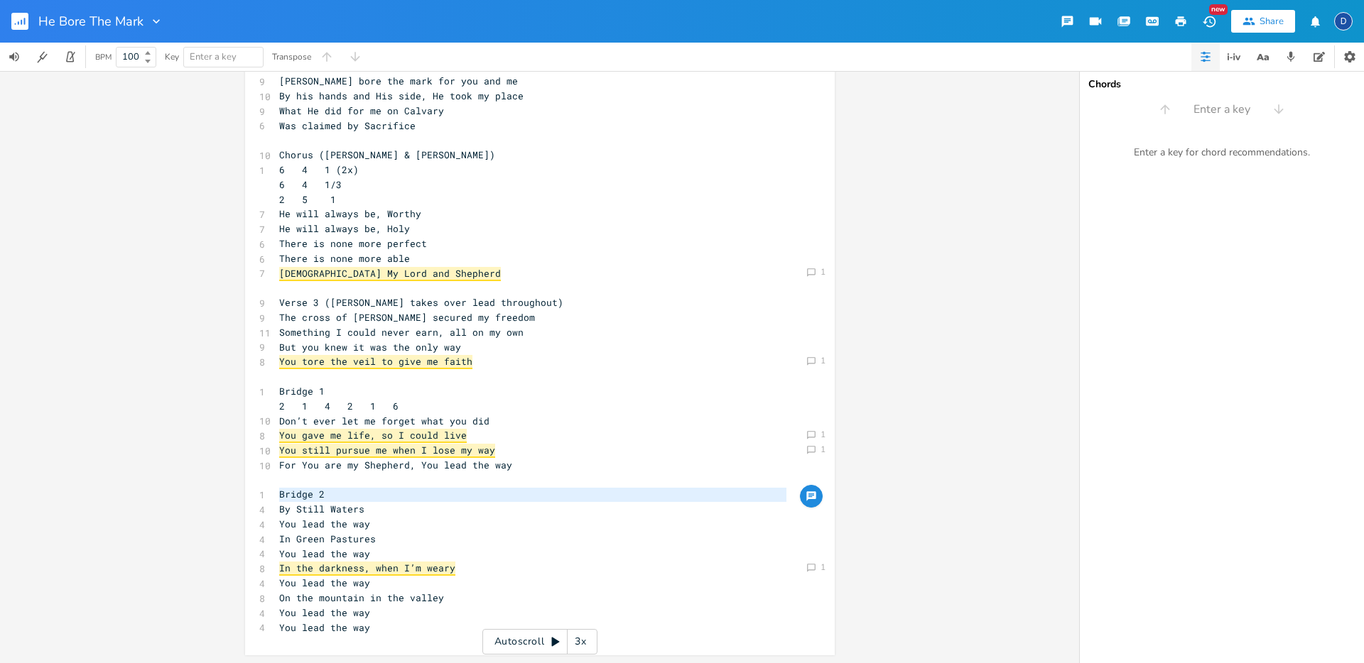
click at [805, 491] on icon "button" at bounding box center [810, 496] width 11 height 11
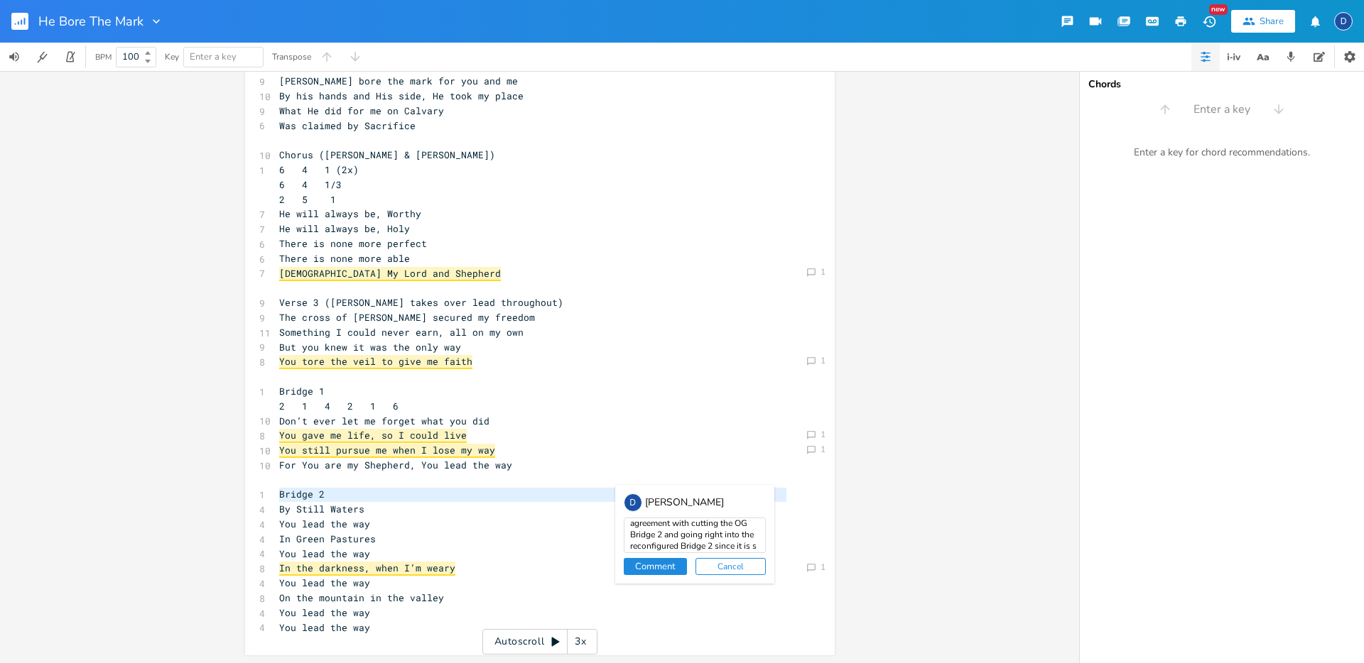
scroll to position [29, 0]
type textarea "[PERSON_NAME] was in full agreement with cutting the OG Bridge 2 and going righ…"
click at [650, 571] on button "Comment" at bounding box center [655, 566] width 63 height 17
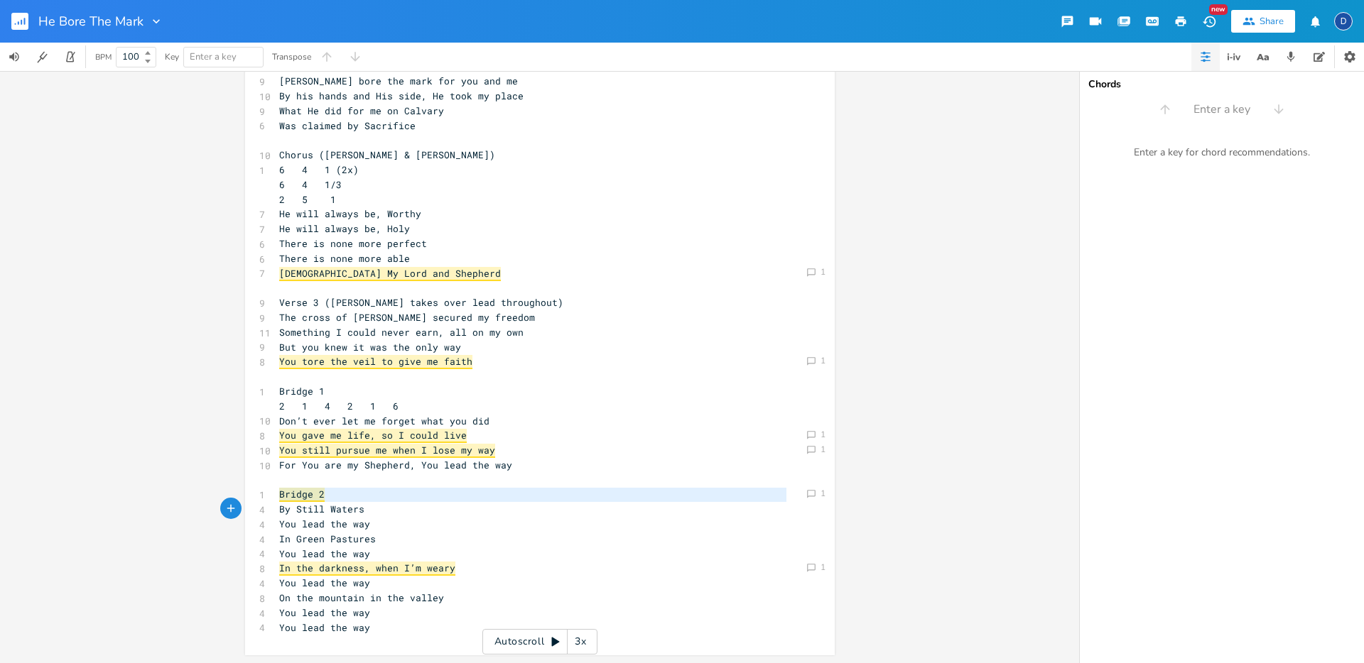
scroll to position [165, 0]
click at [649, 520] on pre "You lead the way" at bounding box center [532, 523] width 513 height 15
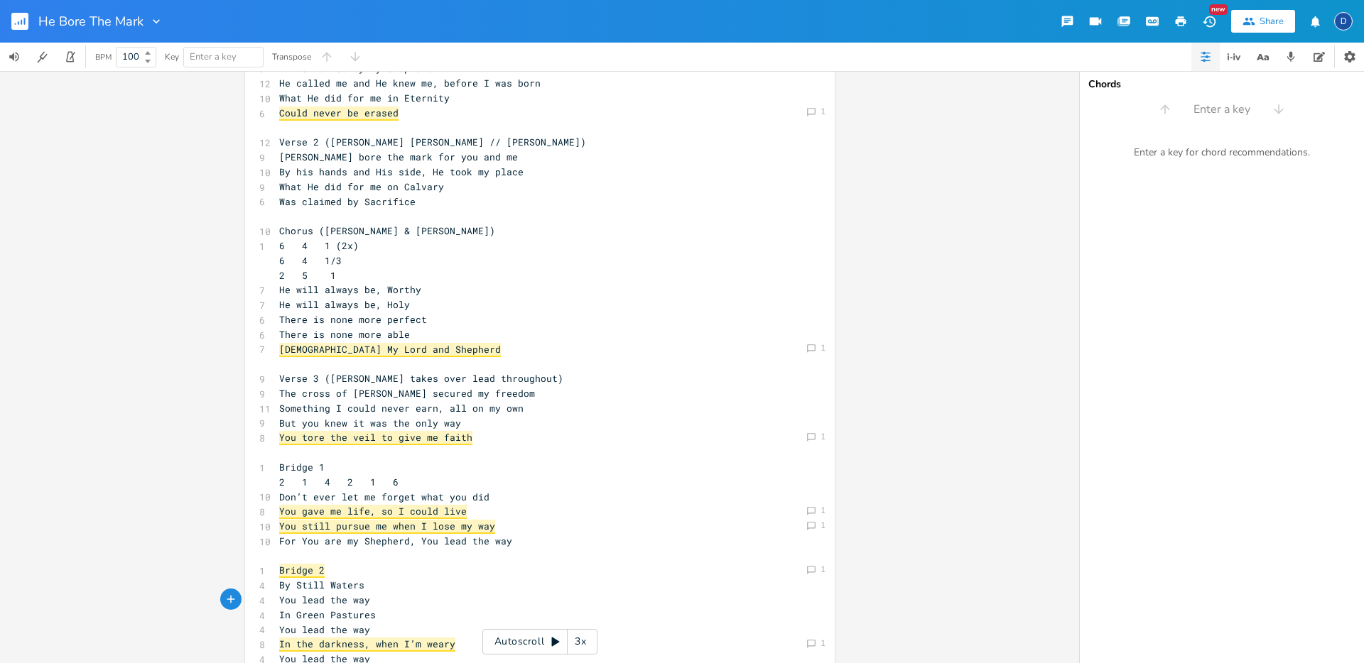
scroll to position [0, 0]
